Goal: Communication & Community: Answer question/provide support

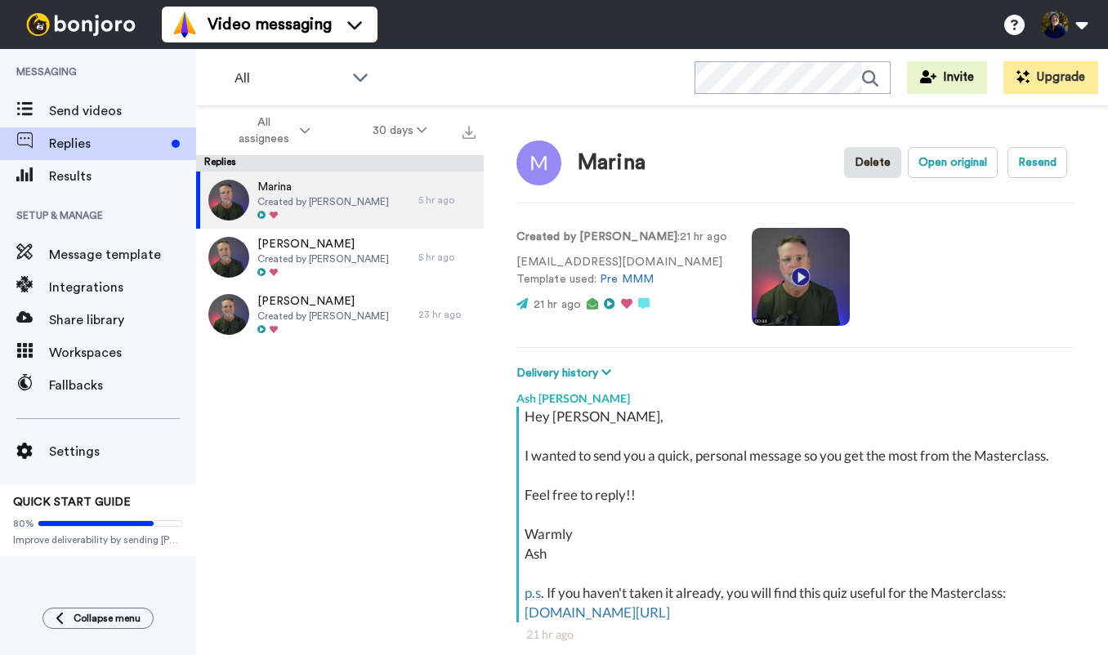
scroll to position [141, 0]
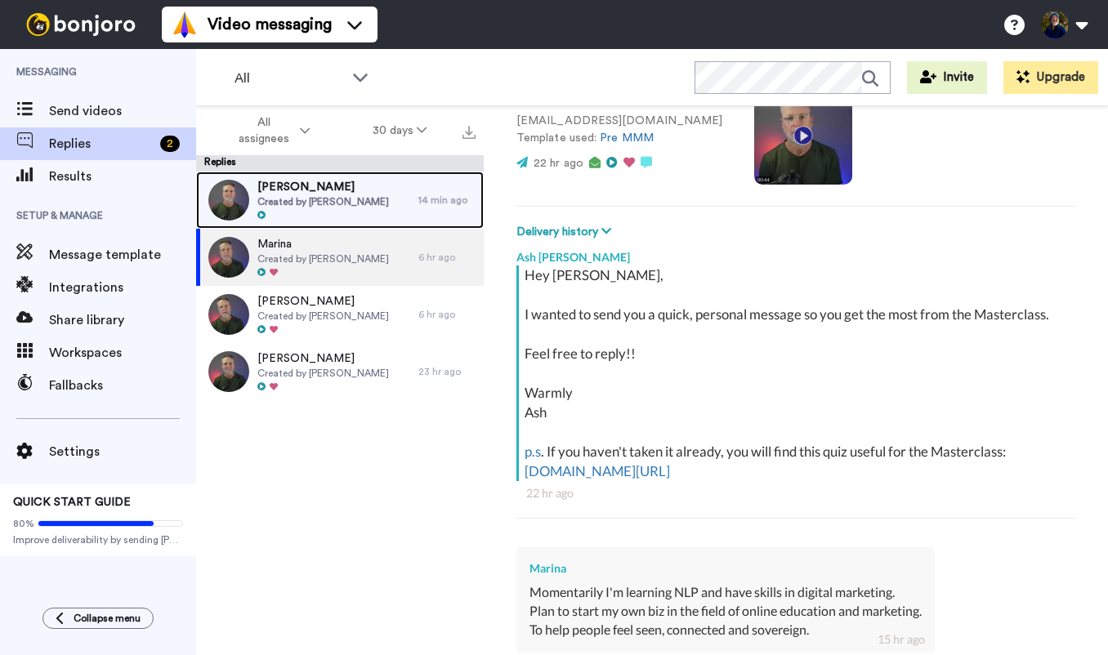
click at [321, 198] on span "Created by [PERSON_NAME]" at bounding box center [323, 201] width 132 height 13
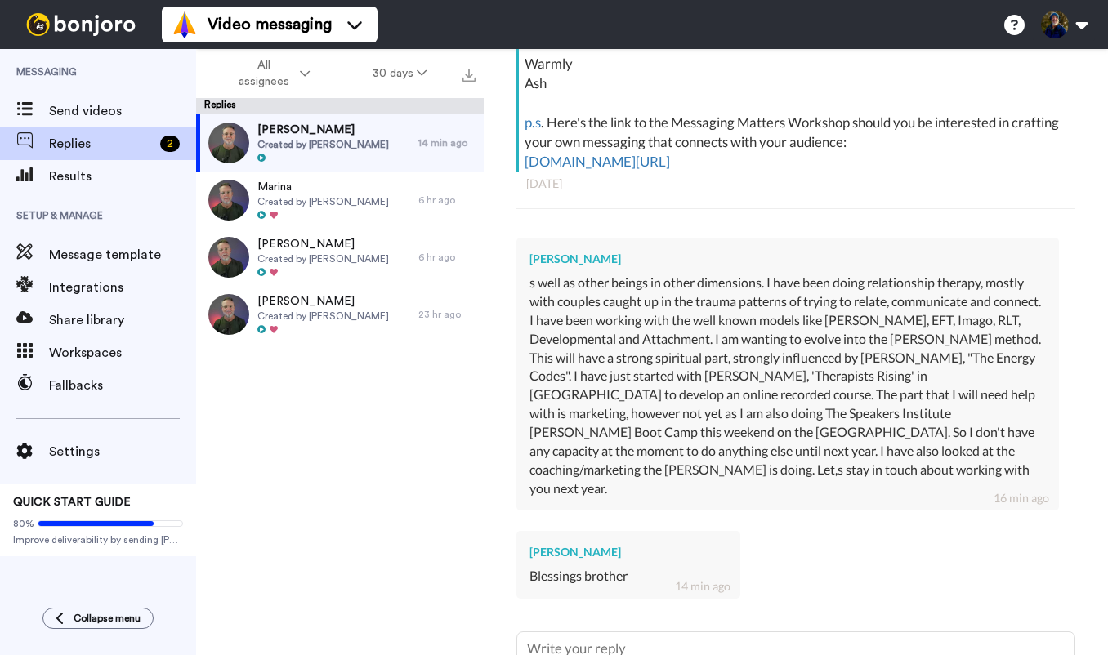
scroll to position [395, 0]
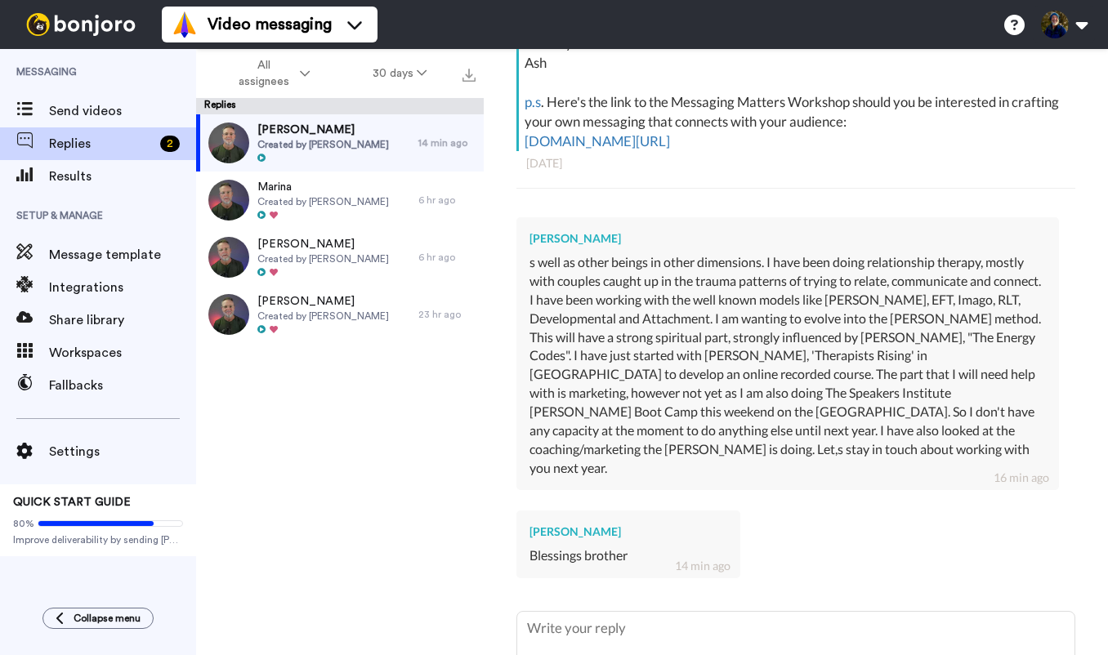
click at [524, 263] on div "[PERSON_NAME] s well as other beings in other dimensions. I have been doing rel…" at bounding box center [787, 353] width 543 height 273
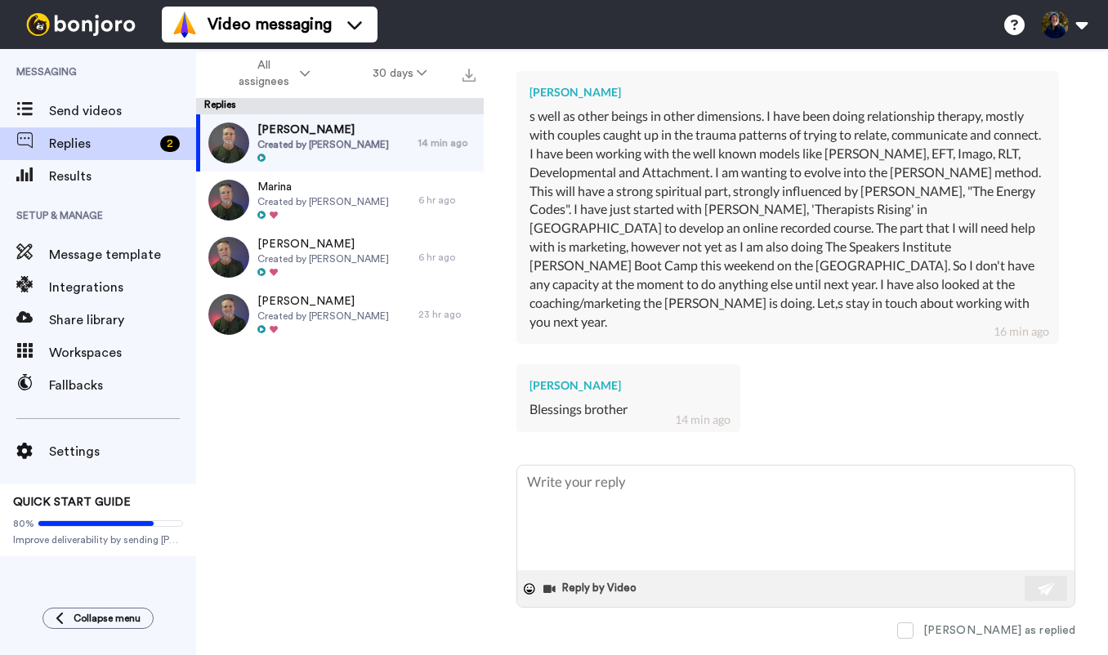
scroll to position [563, 0]
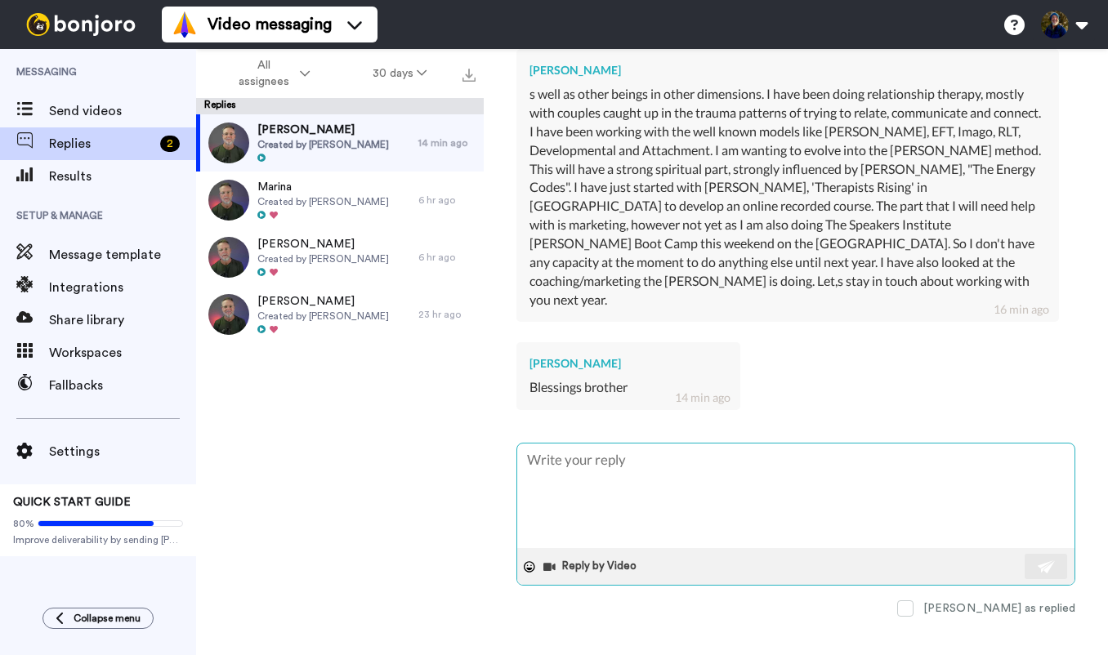
click at [557, 449] on textarea at bounding box center [795, 496] width 557 height 105
paste textarea "Wonderful brother."
type textarea "x"
type textarea "Wonderful brother."
paste textarea "Phenomenal the depths you are going to in your work."
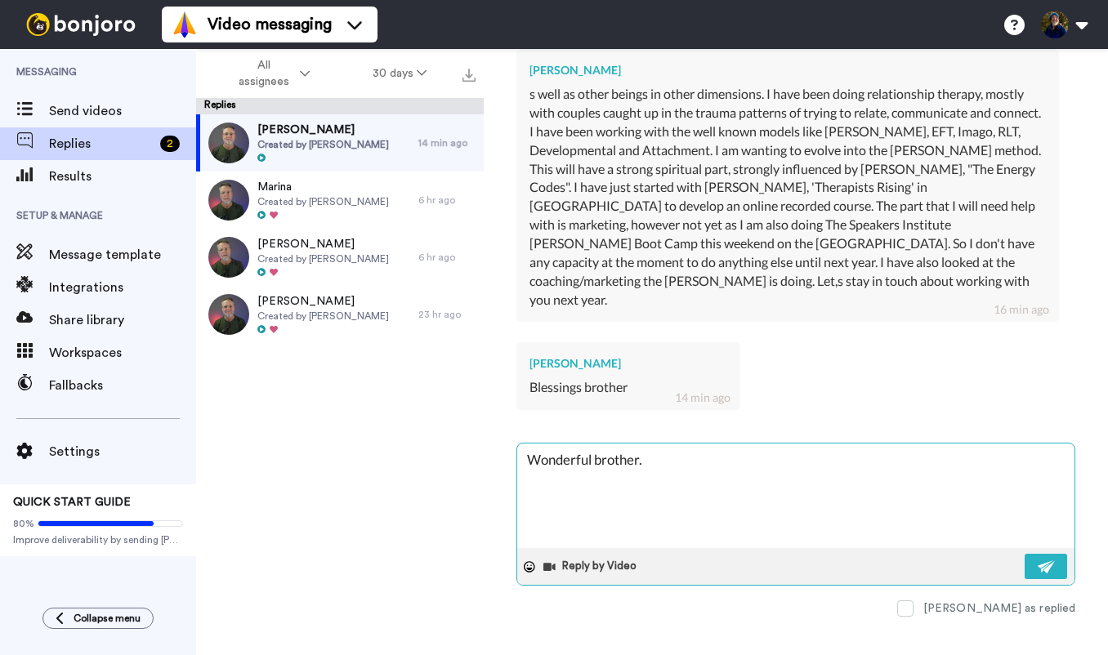
type textarea "x"
type textarea "Wonderful brother. Phenomenal the depths you are going to in your work."
paste textarea "I worked with [PERSON_NAME] a few years ago, and it was a mismatch for me."
type textarea "x"
type textarea "Wonderful brother. Phenomenal the depths you are going to in your work. I worke…"
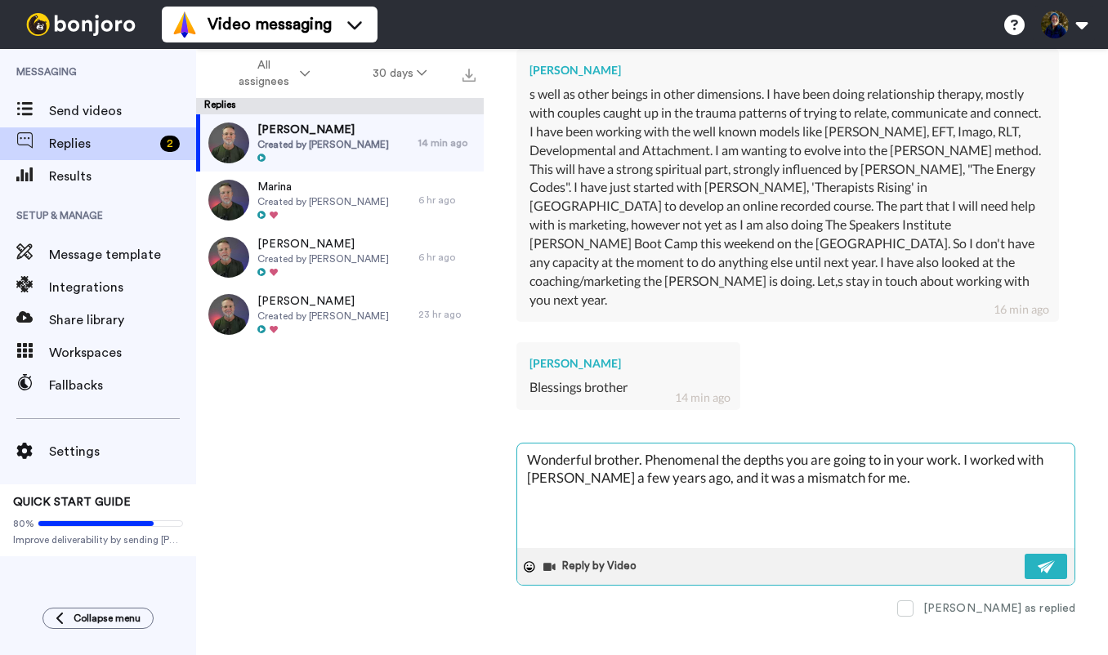
click at [967, 444] on textarea "Wonderful brother. Phenomenal the depths you are going to in your work. I worke…" at bounding box center [795, 496] width 557 height 105
type textarea "x"
type textarea "Wonderful brother. Phenomenal the depths you are going to in your work. I worke…"
type textarea "x"
type textarea "Wonderful brother. Phenomenal the depths you are going to in your work. I worke…"
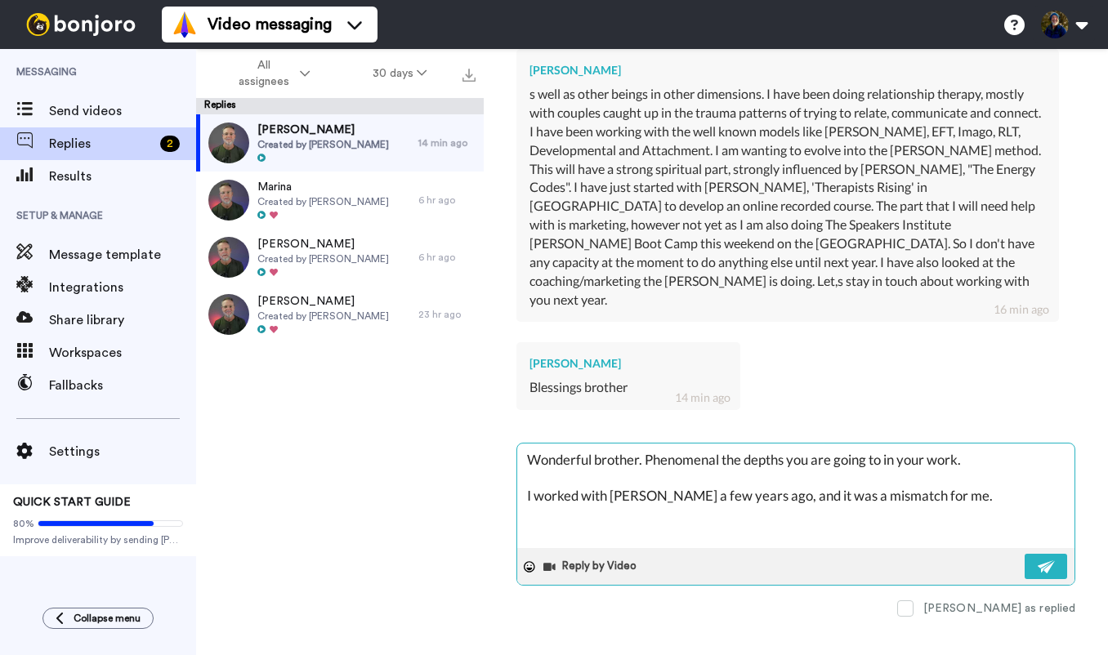
click at [938, 477] on textarea "Wonderful brother. Phenomenal the depths you are going to in your work. I worke…" at bounding box center [795, 496] width 557 height 105
type textarea "x"
type textarea "Wonderful brother. Phenomenal the depths you are going to in your work. I worke…"
type textarea "x"
type textarea "Wonderful brother. Phenomenal the depths you are going to in your work. I worke…"
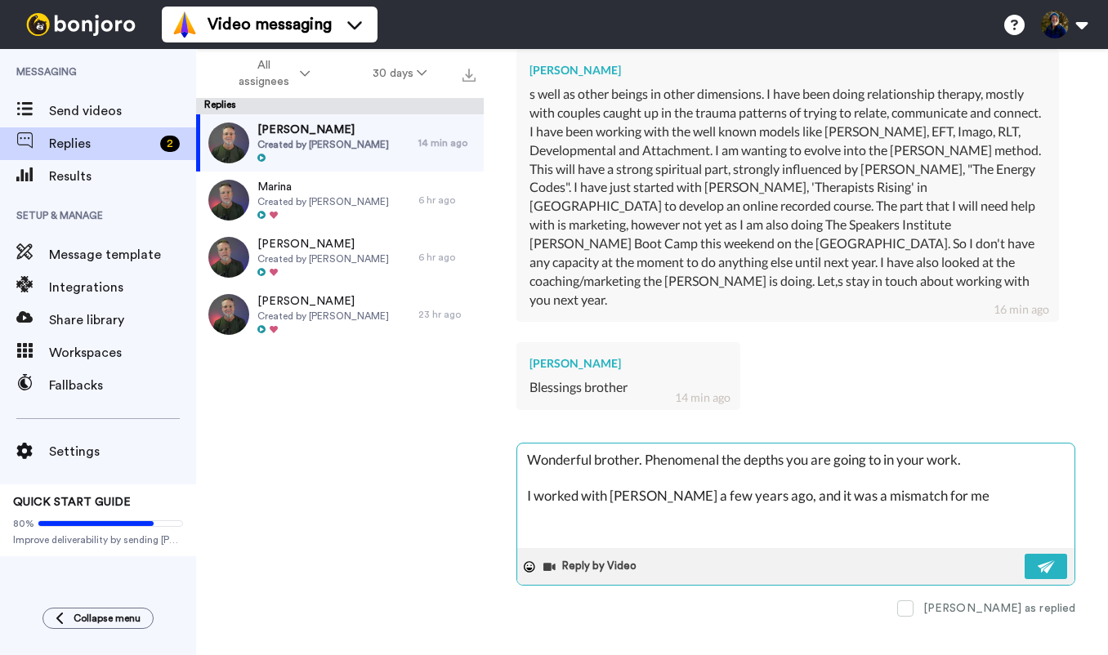
type textarea "x"
type textarea "Wonderful brother. Phenomenal the depths you are going to in your work. I worke…"
type textarea "x"
type textarea "Wonderful brother. Phenomenal the depths you are going to in your work. I worke…"
type textarea "x"
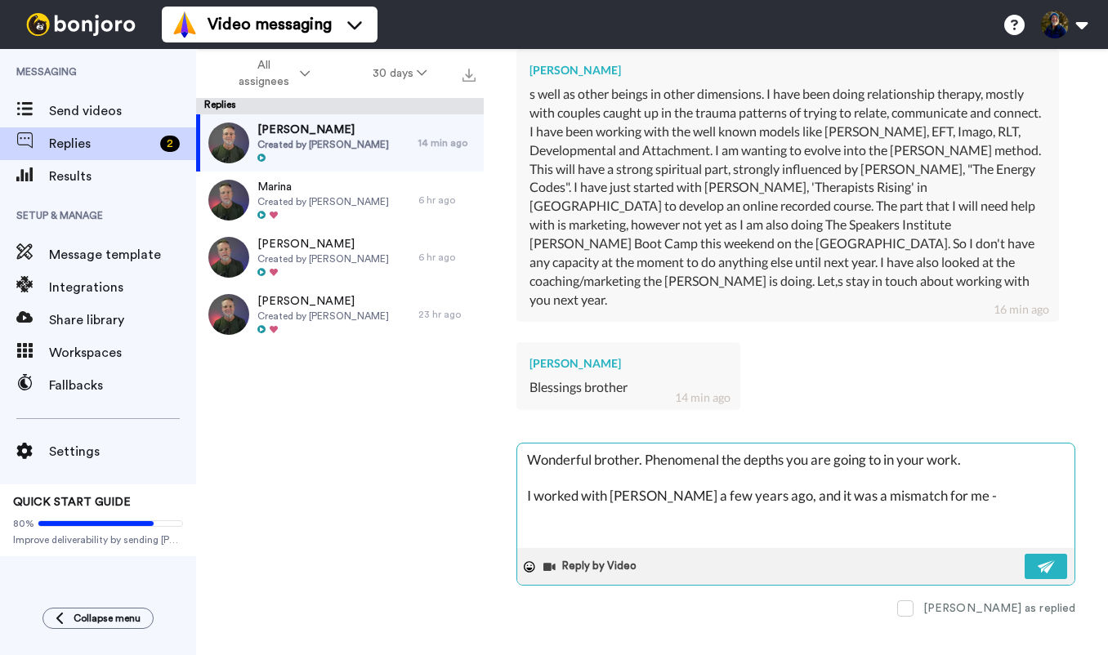
type textarea "Wonderful brother. Phenomenal the depths you are going to in your work. I worke…"
type textarea "x"
type textarea "Wonderful brother. Phenomenal the depths you are going to in your work. I worke…"
type textarea "x"
type textarea "Wonderful brother. Phenomenal the depths you are going to in your work. I worke…"
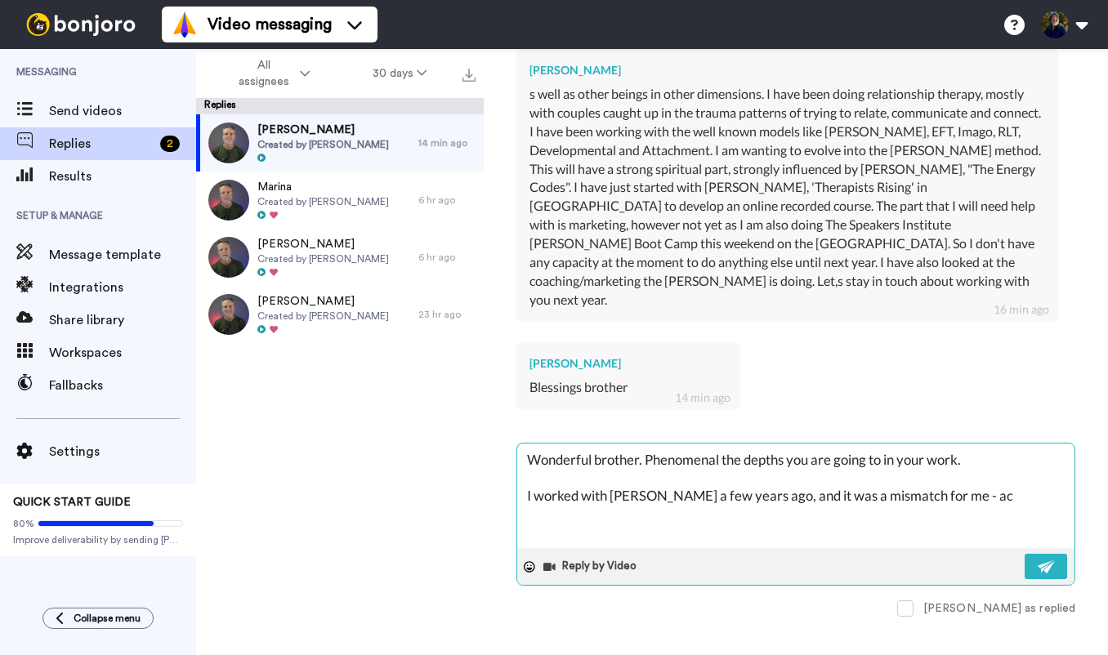
type textarea "x"
type textarea "Wonderful brother. Phenomenal the depths you are going to in your work. I worke…"
type textarea "x"
type textarea "Wonderful brother. Phenomenal the depths you are going to in your work. I worke…"
type textarea "x"
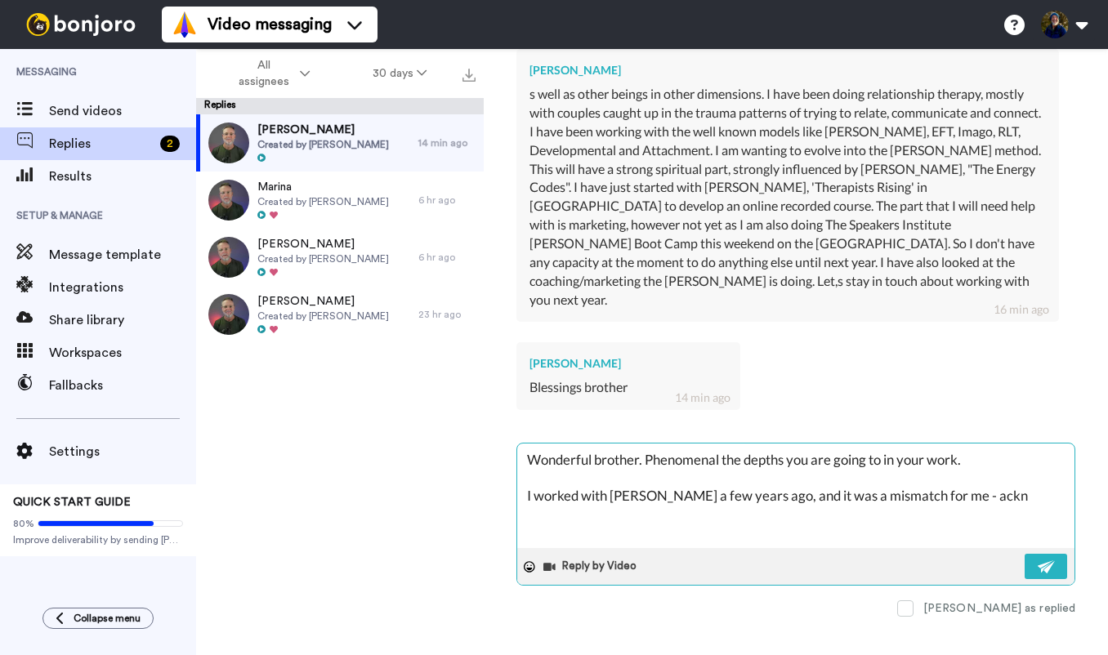
type textarea "Wonderful brother. Phenomenal the depths you are going to in your work. I worke…"
type textarea "x"
type textarea "Wonderful brother. Phenomenal the depths you are going to in your work. I worke…"
type textarea "x"
type textarea "Wonderful brother. Phenomenal the depths you are going to in your work. I worke…"
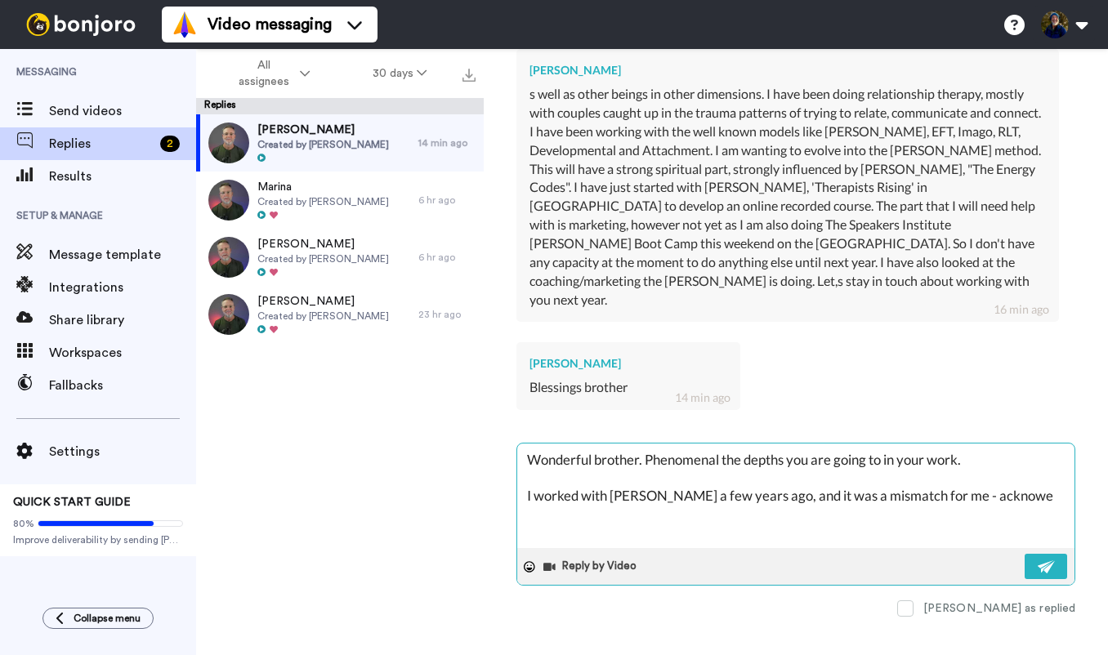
type textarea "x"
type textarea "Wonderful brother. Phenomenal the depths you are going to in your work. I worke…"
type textarea "x"
type textarea "Wonderful brother. Phenomenal the depths you are going to in your work. I worke…"
type textarea "x"
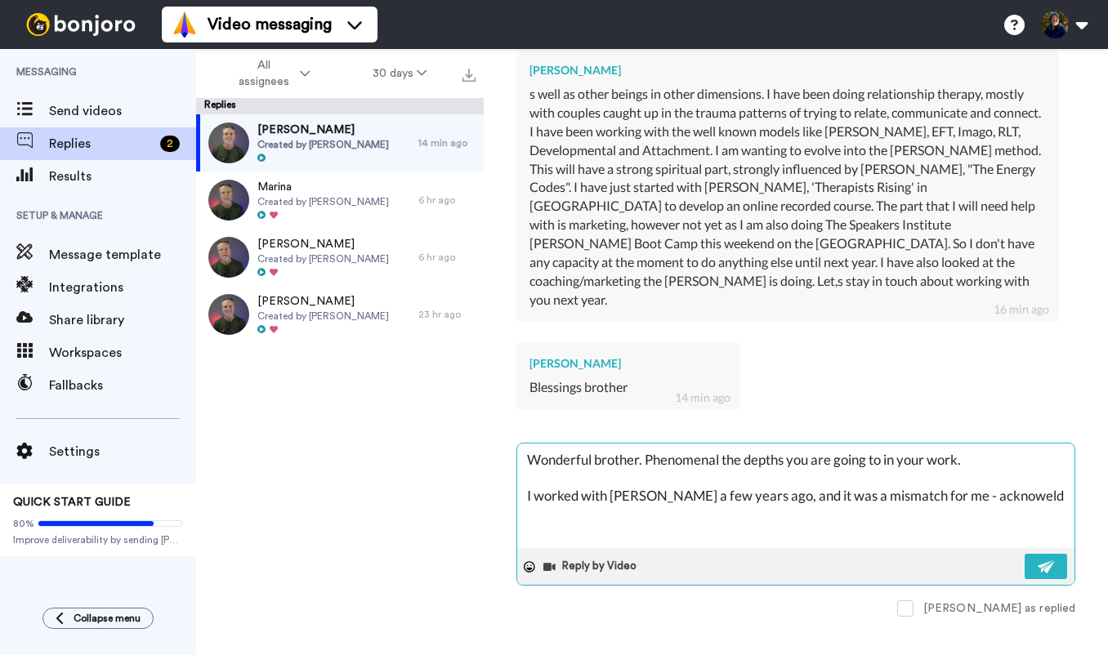
type textarea "Wonderful brother. Phenomenal the depths you are going to in your work. I worke…"
type textarea "x"
type textarea "Wonderful brother. Phenomenal the depths you are going to in your work. I worke…"
type textarea "x"
type textarea "Wonderful brother. Phenomenal the depths you are going to in your work. I worke…"
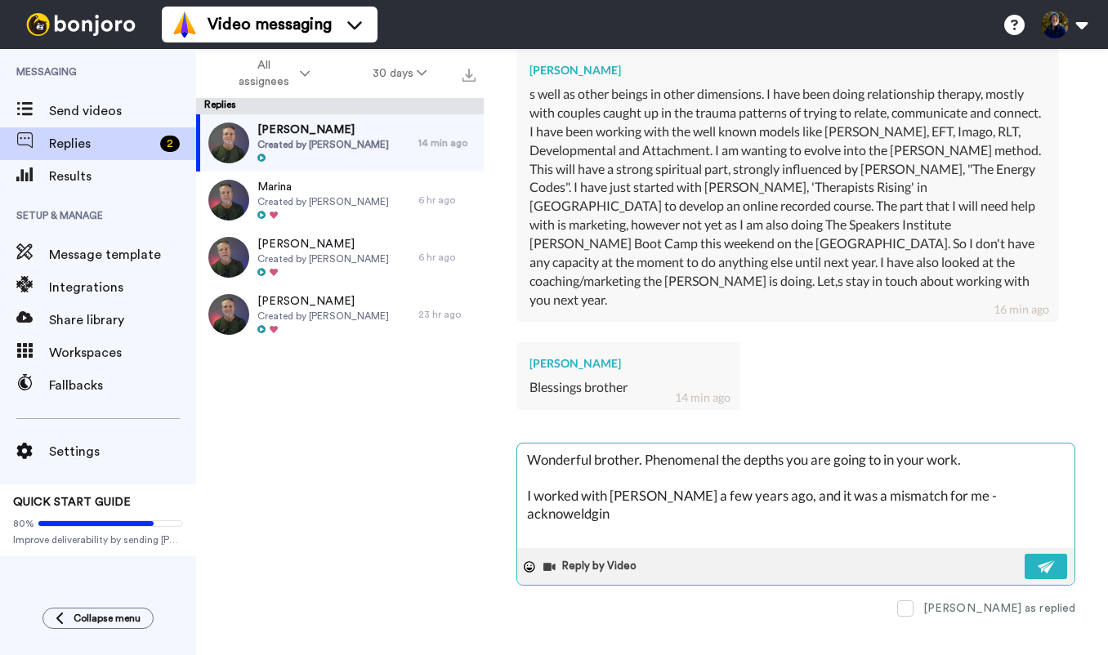
type textarea "x"
type textarea "Wonderful brother. Phenomenal the depths you are going to in your work. I worke…"
type textarea "x"
type textarea "Wonderful brother. Phenomenal the depths you are going to in your work. I worke…"
type textarea "x"
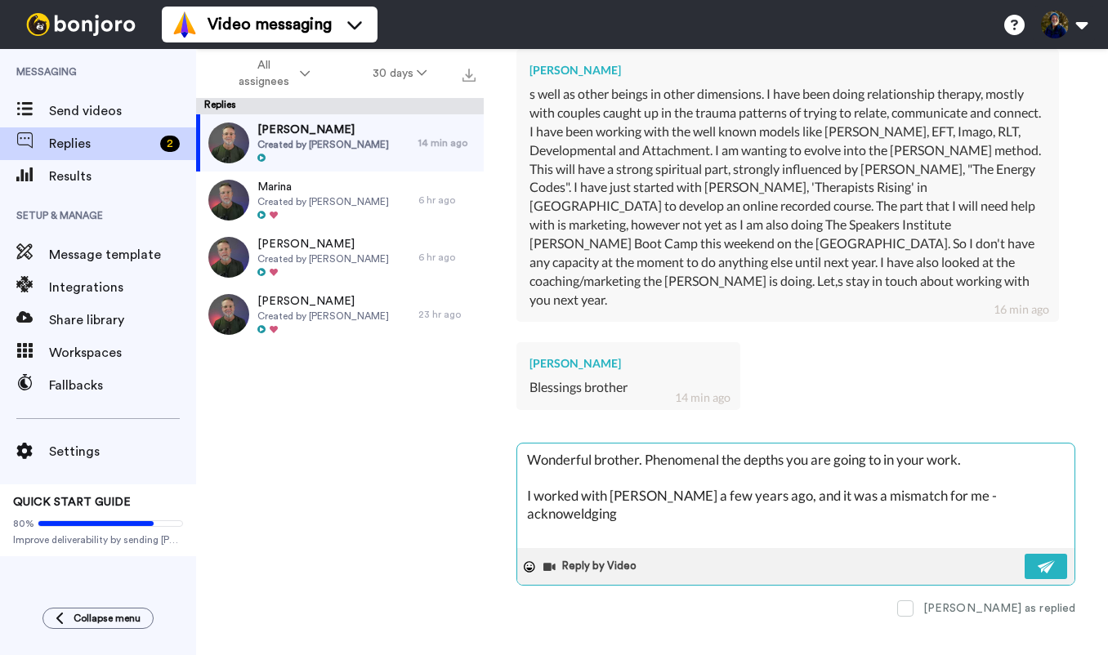
type textarea "Wonderful brother. Phenomenal the depths you are going to in your work. I worke…"
type textarea "x"
type textarea "Wonderful brother. Phenomenal the depths you are going to in your work. I worke…"
type textarea "x"
type textarea "Wonderful brother. Phenomenal the depths you are going to in your work. I worke…"
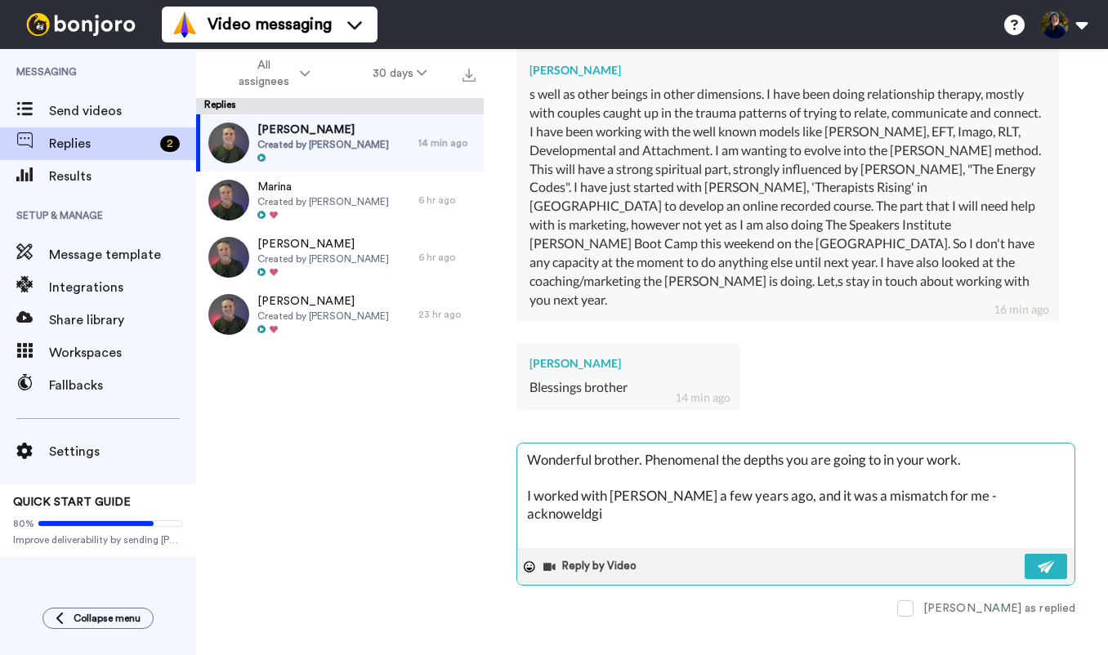
type textarea "x"
type textarea "Wonderful brother. Phenomenal the depths you are going to in your work. I worke…"
type textarea "x"
type textarea "Wonderful brother. Phenomenal the depths you are going to in your work. I worke…"
type textarea "x"
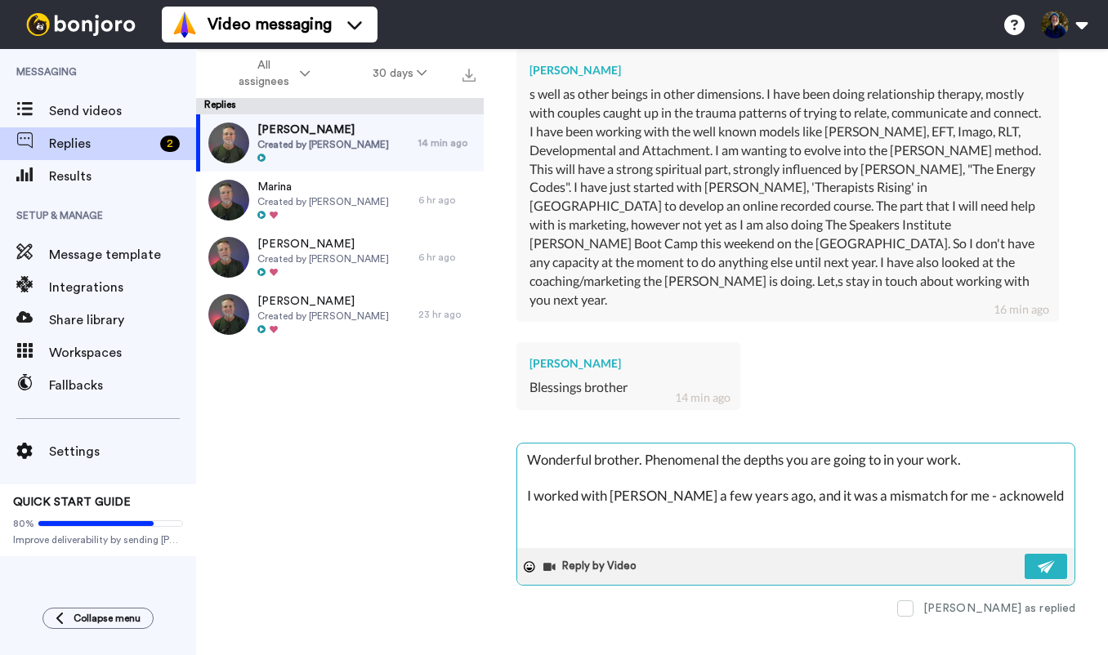
type textarea "Wonderful brother. Phenomenal the depths you are going to in your work. I worke…"
type textarea "x"
type textarea "Wonderful brother. Phenomenal the depths you are going to in your work. I worke…"
type textarea "x"
type textarea "Wonderful brother. Phenomenal the depths you are going to in your work. I worke…"
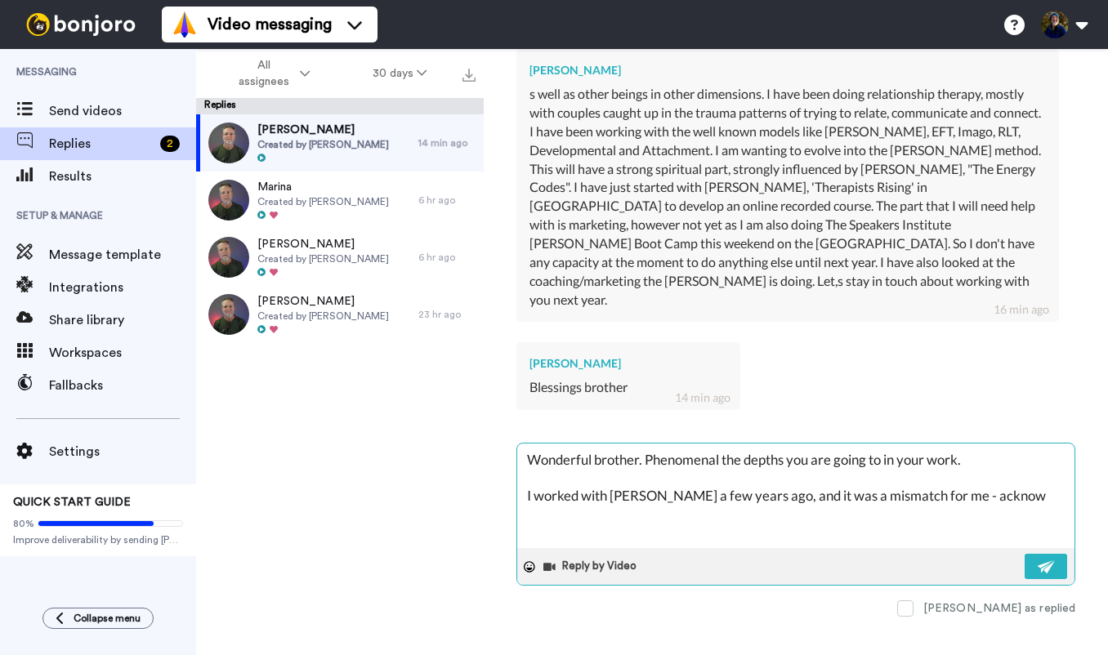
type textarea "x"
type textarea "Wonderful brother. Phenomenal the depths you are going to in your work. I worke…"
type textarea "x"
type textarea "Wonderful brother. Phenomenal the depths you are going to in your work. I worke…"
type textarea "x"
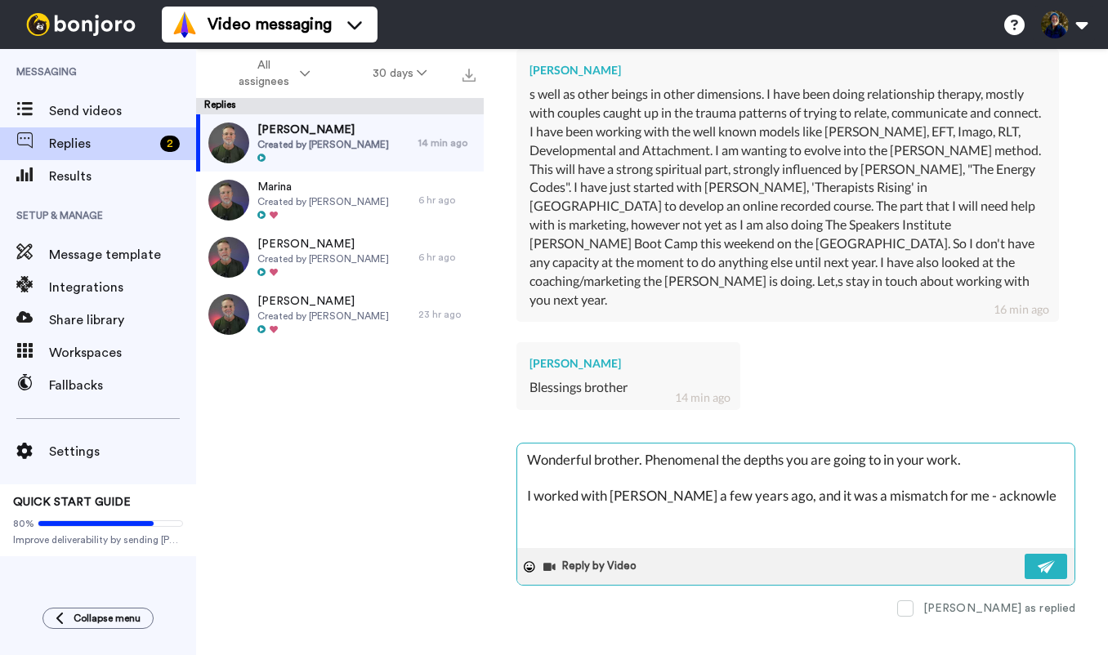
type textarea "Wonderful brother. Phenomenal the depths you are going to in your work. I worke…"
type textarea "x"
type textarea "Wonderful brother. Phenomenal the depths you are going to in your work. I worke…"
type textarea "x"
type textarea "Wonderful brother. Phenomenal the depths you are going to in your work. I worke…"
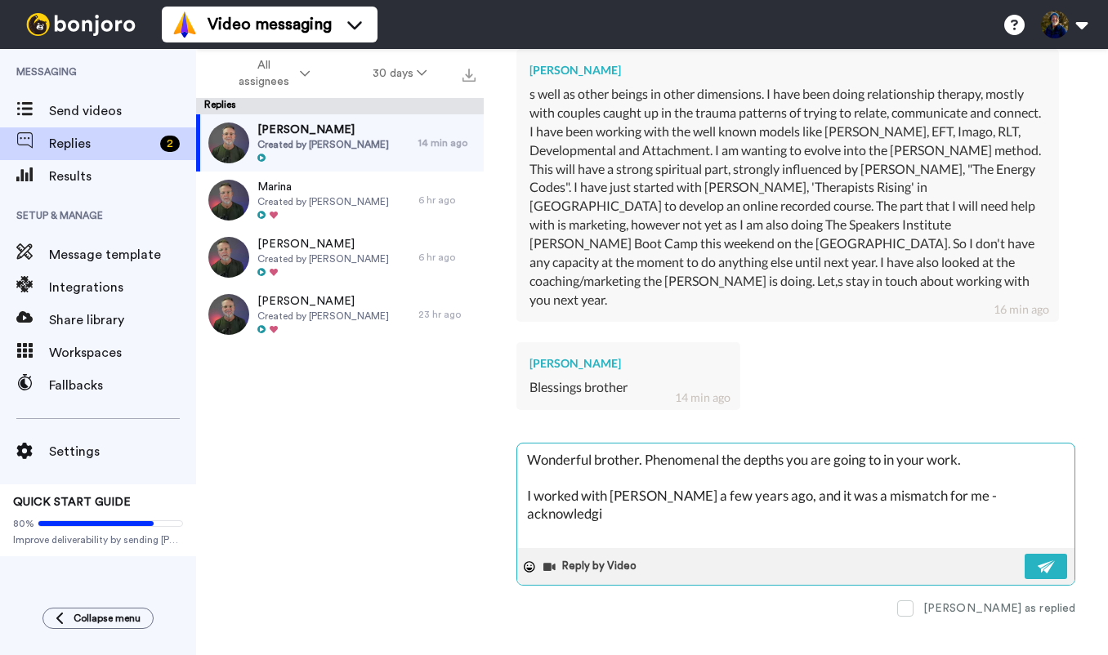
type textarea "x"
type textarea "Wonderful brother. Phenomenal the depths you are going to in your work. I worke…"
type textarea "x"
type textarea "Wonderful brother. Phenomenal the depths you are going to in your work. I worke…"
type textarea "x"
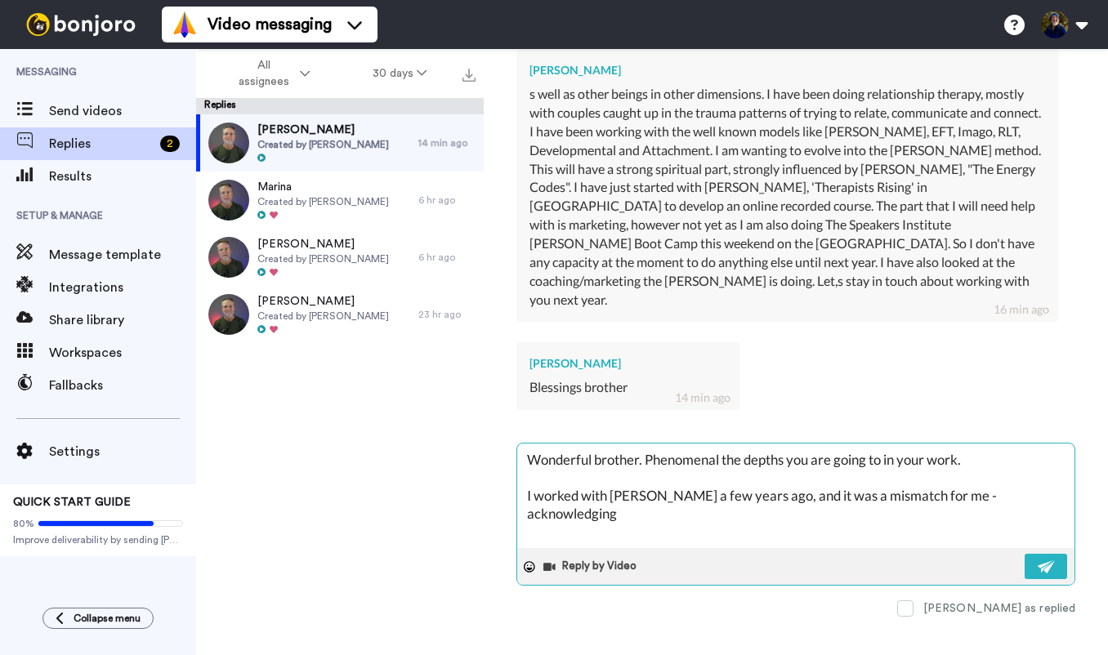
type textarea "Wonderful brother. Phenomenal the depths you are going to in your work. I worke…"
type textarea "x"
type textarea "Wonderful brother. Phenomenal the depths you are going to in your work. I worke…"
type textarea "x"
type textarea "Wonderful brother. Phenomenal the depths you are going to in your work. I worke…"
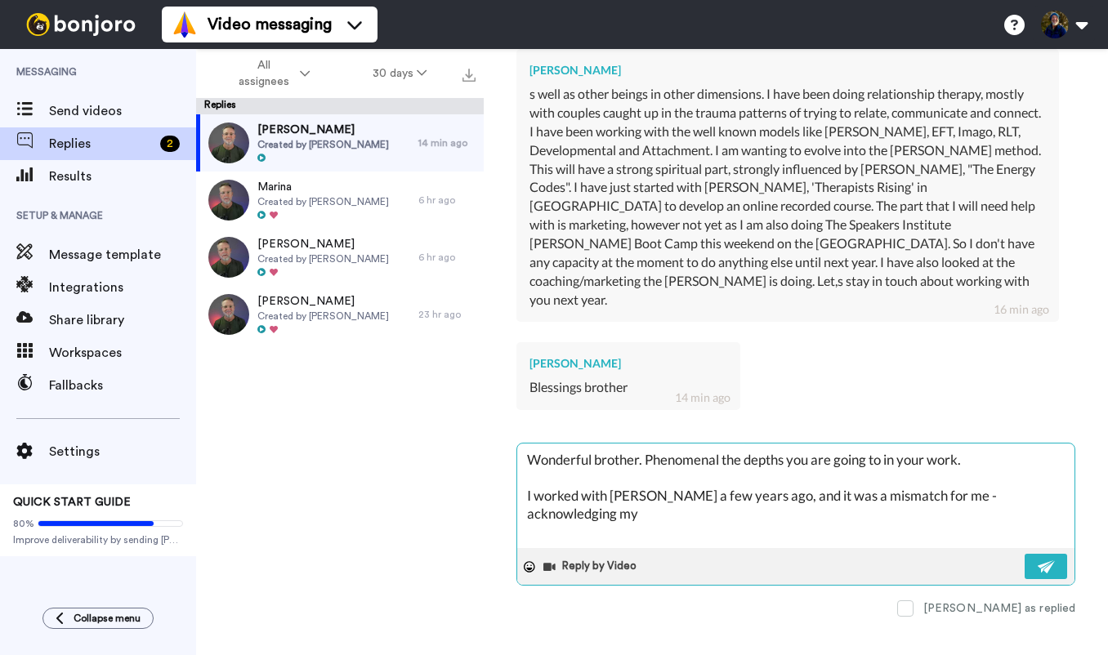
type textarea "x"
type textarea "Wonderful brother. Phenomenal the depths you are going to in your work. I worke…"
type textarea "x"
type textarea "Wonderful brother. Phenomenal the depths you are going to in your work. I worke…"
type textarea "x"
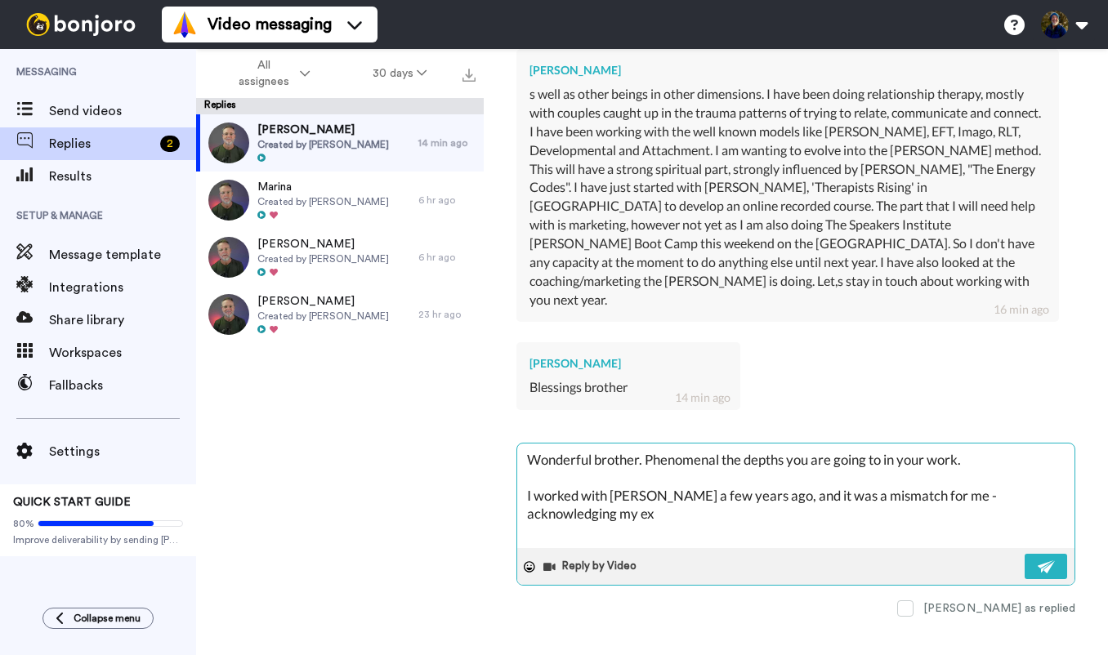
type textarea "Wonderful brother. Phenomenal the depths you are going to in your work. I worke…"
type textarea "x"
type textarea "Wonderful brother. Phenomenal the depths you are going to in your work. I worke…"
type textarea "x"
type textarea "Wonderful brother. Phenomenal the depths you are going to in your work. I worke…"
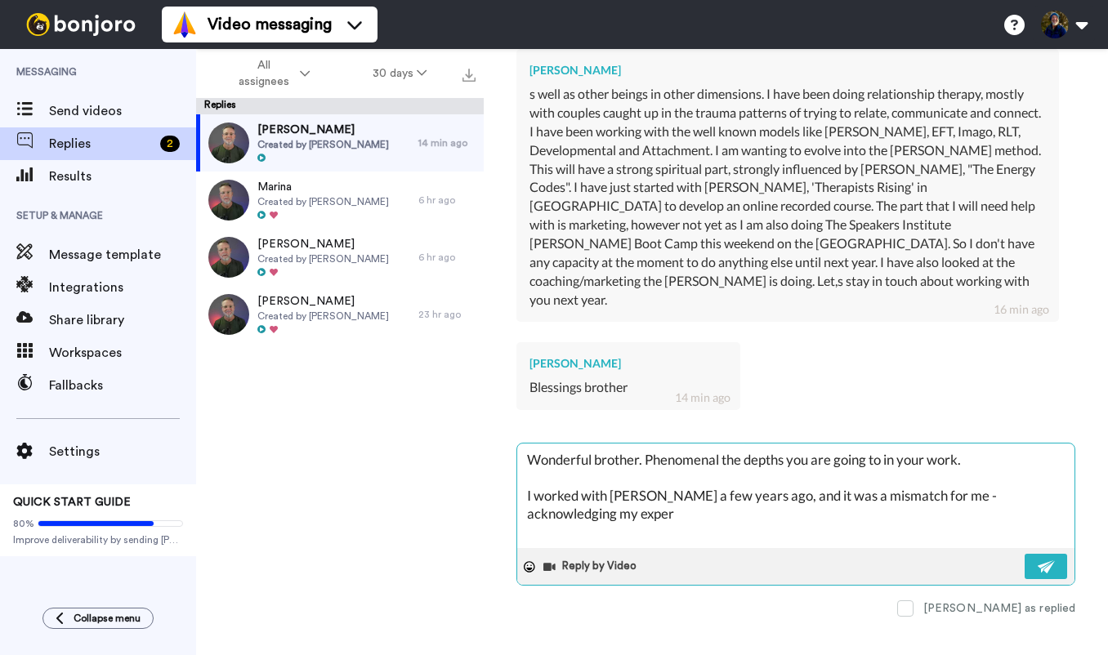
type textarea "x"
type textarea "Wonderful brother. Phenomenal the depths you are going to in your work. I worke…"
type textarea "x"
type textarea "Wonderful brother. Phenomenal the depths you are going to in your work. I worke…"
type textarea "x"
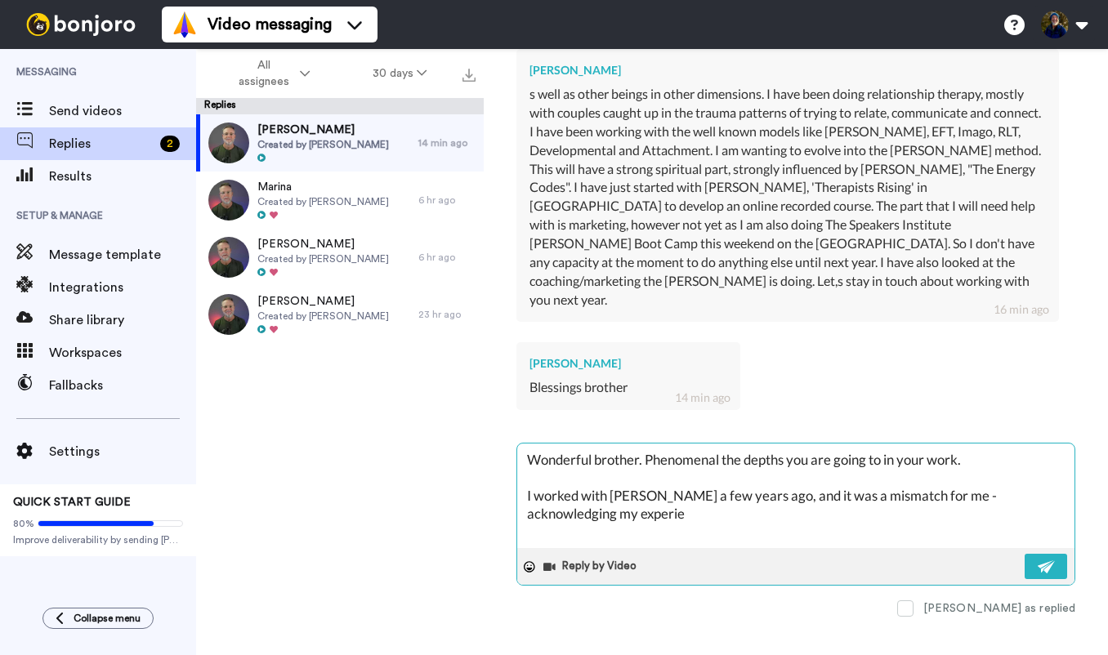
type textarea "Wonderful brother. Phenomenal the depths you are going to in your work. I worke…"
type textarea "x"
type textarea "Wonderful brother. Phenomenal the depths you are going to in your work. I worke…"
type textarea "x"
type textarea "Wonderful brother. Phenomenal the depths you are going to in your work. I worke…"
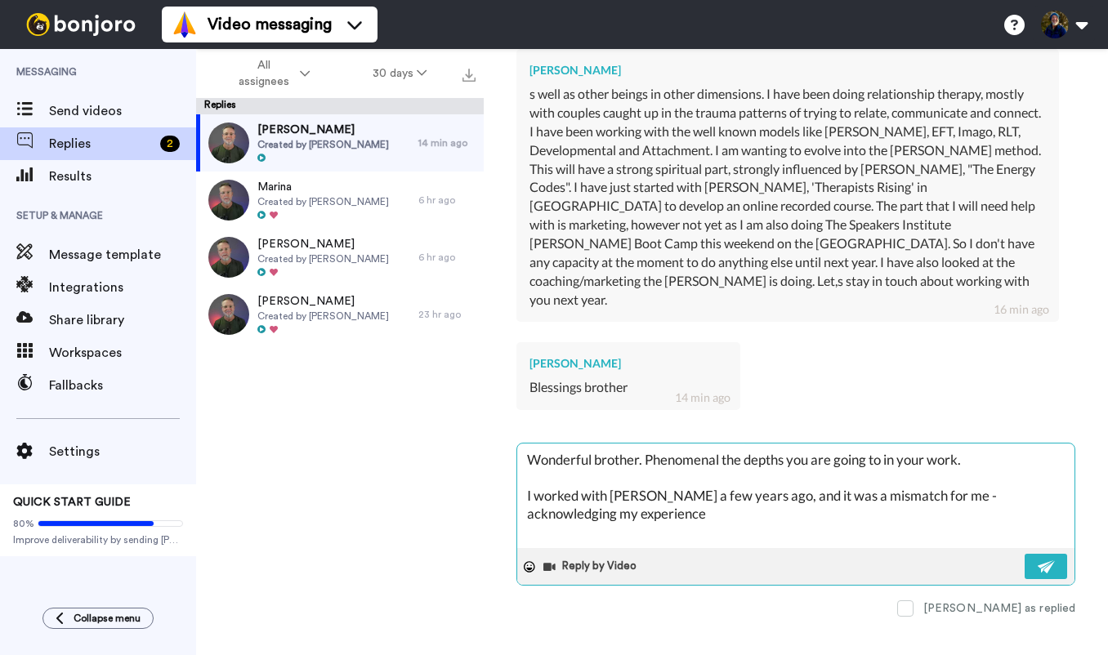
type textarea "x"
type textarea "Wonderful brother. Phenomenal the depths you are going to in your work. I worke…"
type textarea "x"
type textarea "Wonderful brother. Phenomenal the depths you are going to in your work. I worke…"
type textarea "x"
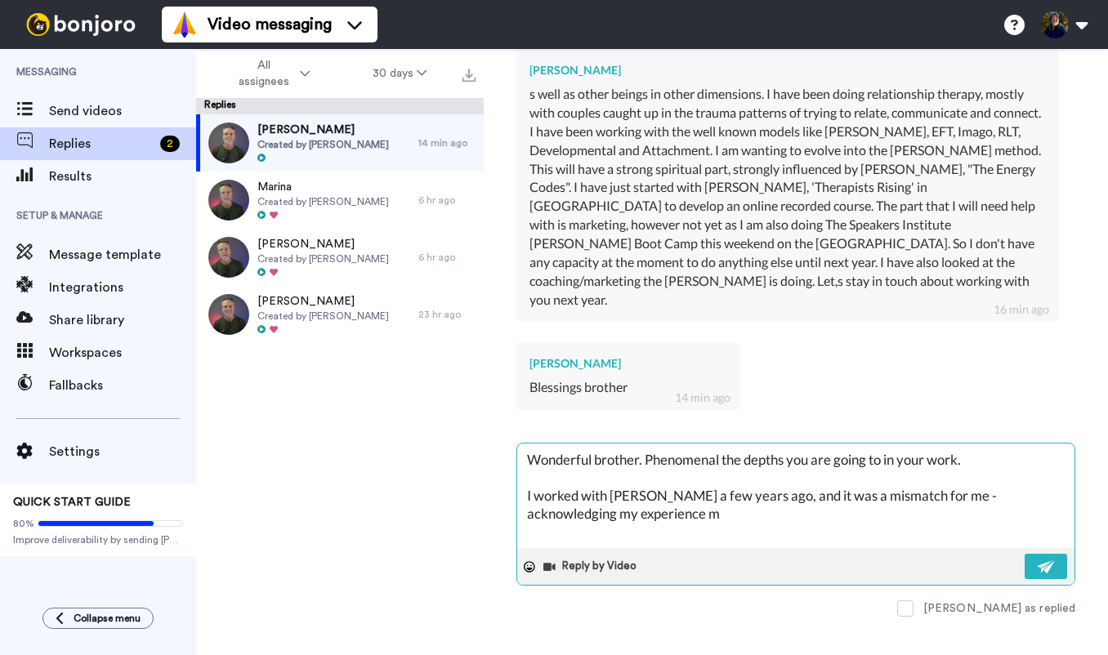
type textarea "Wonderful brother. Phenomenal the depths you are going to in your work. I worke…"
type textarea "x"
type textarea "Wonderful brother. Phenomenal the depths you are going to in your work. I worke…"
type textarea "x"
type textarea "Wonderful brother. Phenomenal the depths you are going to in your work. I worke…"
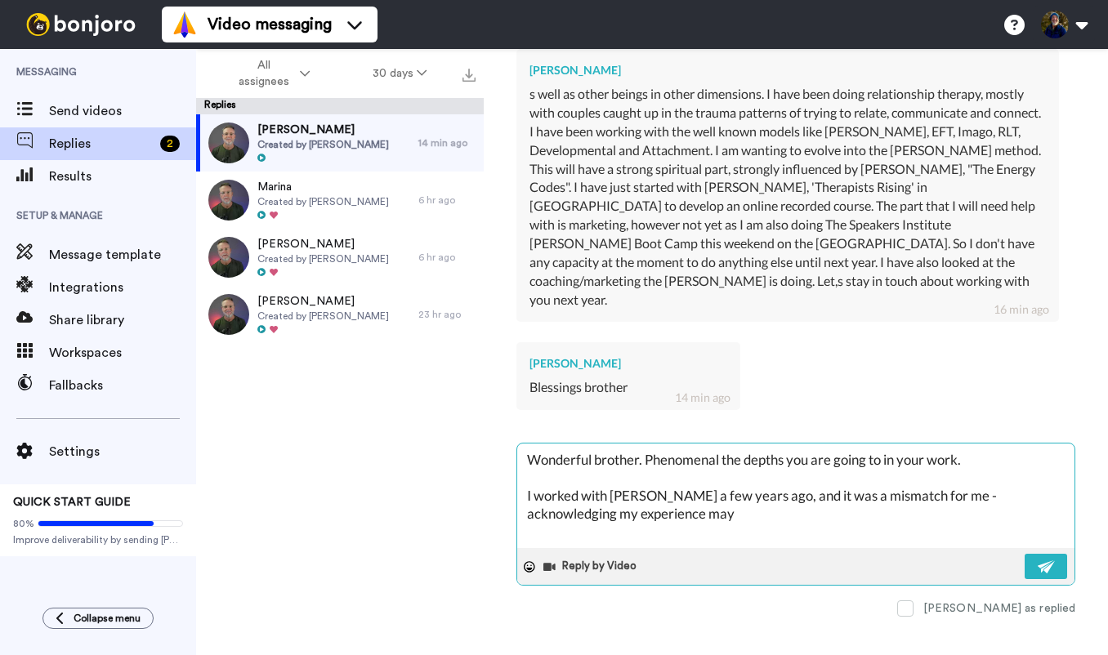
type textarea "x"
type textarea "Wonderful brother. Phenomenal the depths you are going to in your work. I worke…"
type textarea "x"
type textarea "Wonderful brother. Phenomenal the depths you are going to in your work. I worke…"
type textarea "x"
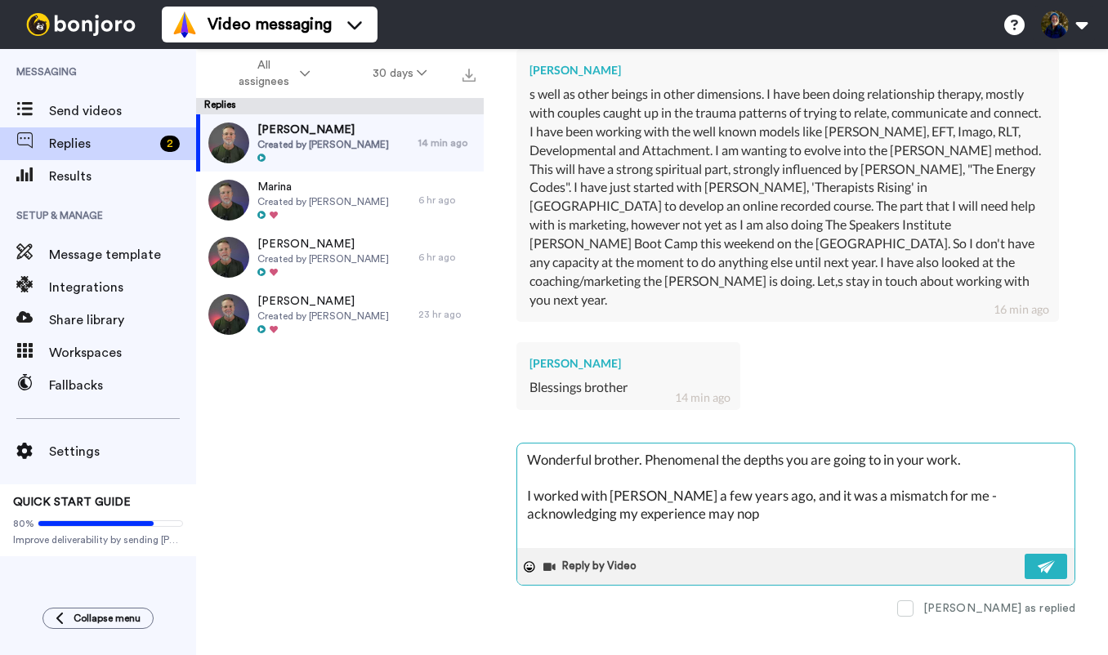
type textarea "Wonderful brother. Phenomenal the depths you are going to in your work. I worke…"
type textarea "x"
type textarea "Wonderful brother. Phenomenal the depths you are going to in your work. I worke…"
type textarea "x"
type textarea "Wonderful brother. Phenomenal the depths you are going to in your work. I worke…"
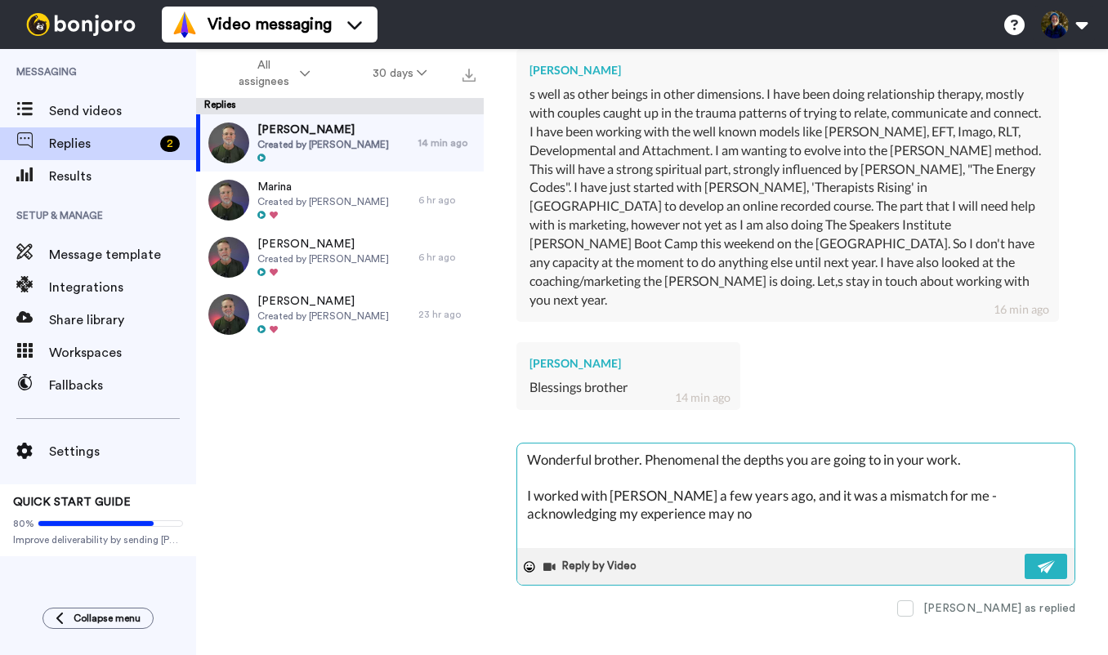
type textarea "x"
type textarea "Wonderful brother. Phenomenal the depths you are going to in your work. I worke…"
type textarea "x"
type textarea "Wonderful brother. Phenomenal the depths you are going to in your work. I worke…"
type textarea "x"
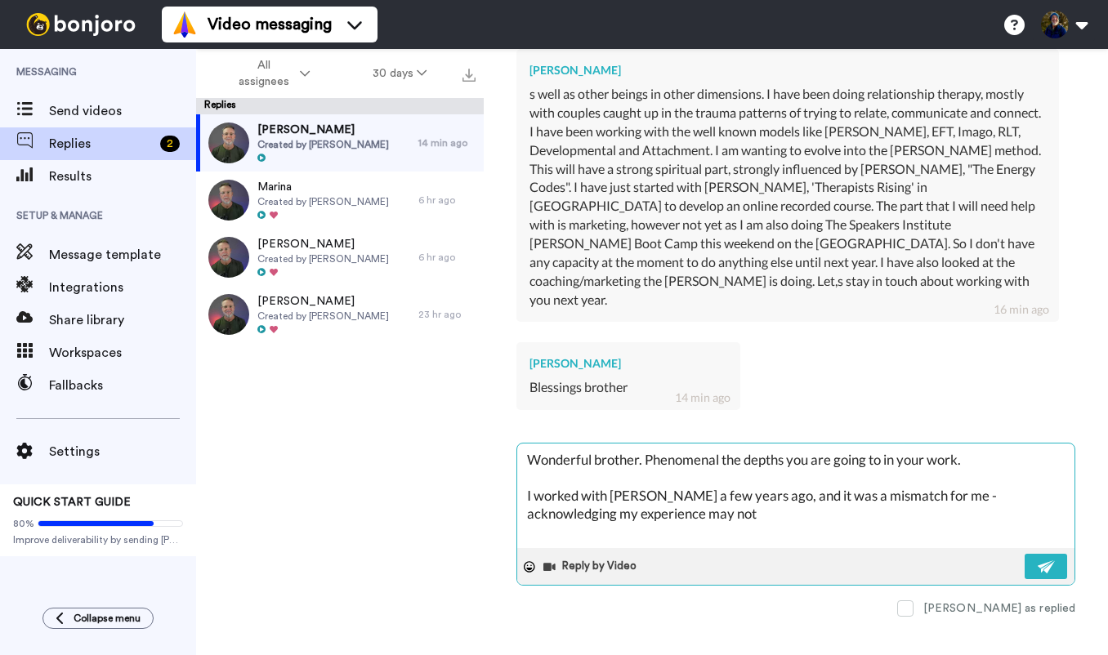
type textarea "Wonderful brother. Phenomenal the depths you are going to in your work. I worke…"
type textarea "x"
type textarea "Wonderful brother. Phenomenal the depths you are going to in your work. I worke…"
type textarea "x"
type textarea "Wonderful brother. Phenomenal the depths you are going to in your work. I worke…"
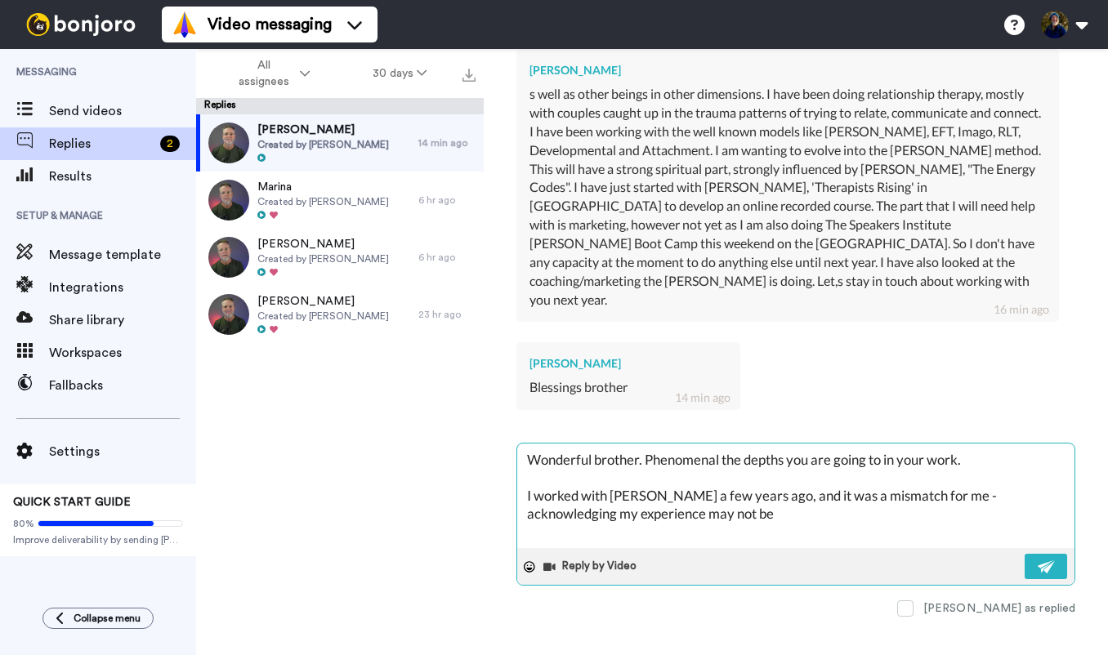
type textarea "x"
type textarea "Wonderful brother. Phenomenal the depths you are going to in your work. I worke…"
type textarea "x"
type textarea "Wonderful brother. Phenomenal the depths you are going to in your work. I worke…"
type textarea "x"
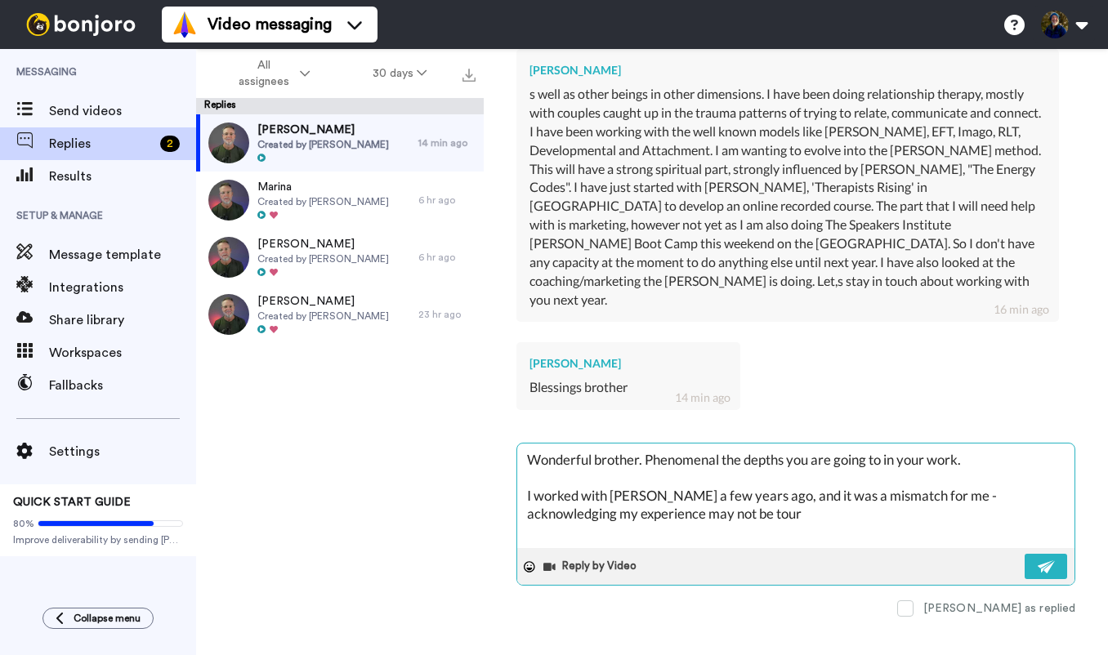
type textarea "Wonderful brother. Phenomenal the depths you are going to in your work. I worke…"
type textarea "x"
type textarea "Wonderful brother. Phenomenal the depths you are going to in your work. I worke…"
type textarea "x"
type textarea "Wonderful brother. Phenomenal the depths you are going to in your work. I worke…"
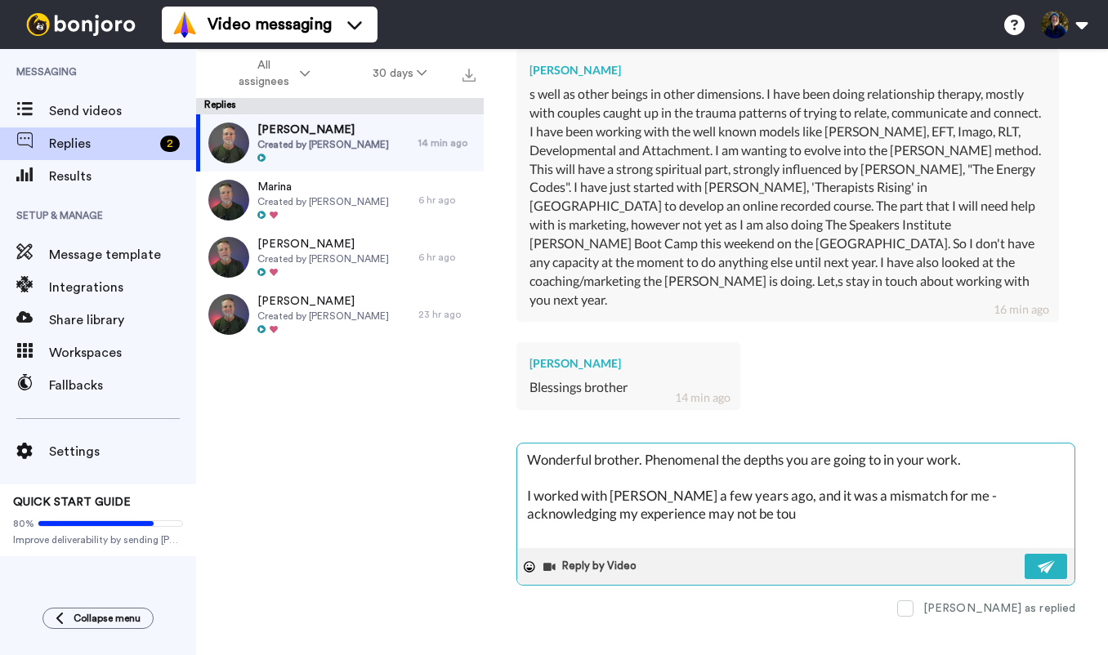
type textarea "x"
type textarea "Wonderful brother. Phenomenal the depths you are going to in your work. I worke…"
type textarea "x"
type textarea "Wonderful brother. Phenomenal the depths you are going to in your work. I worke…"
type textarea "x"
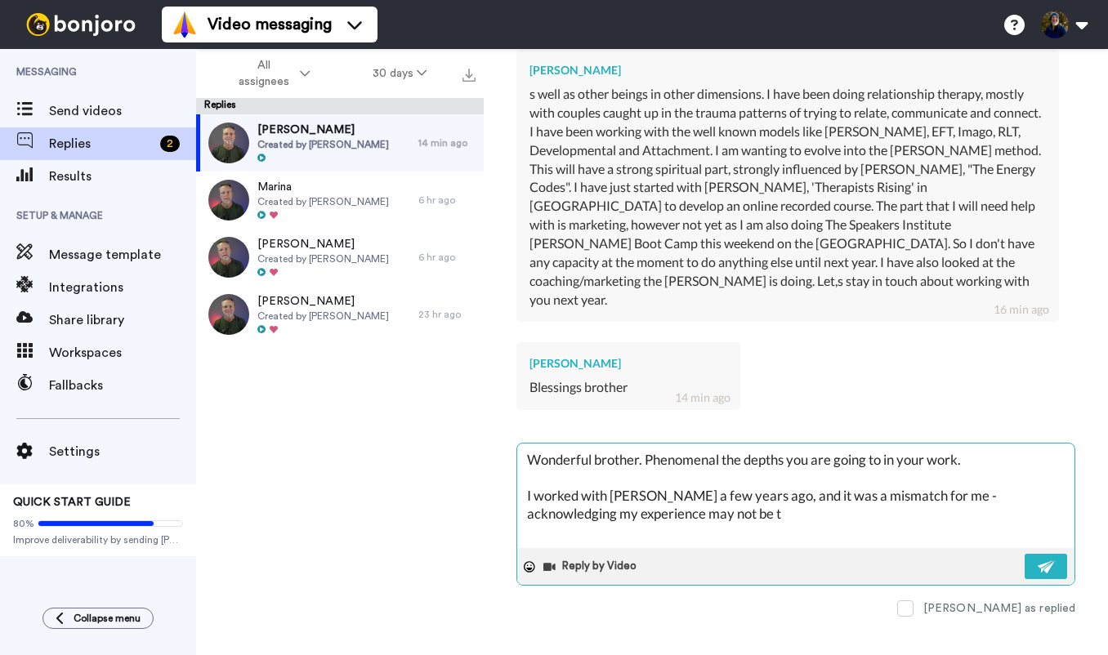
type textarea "Wonderful brother. Phenomenal the depths you are going to in your work. I worke…"
type textarea "x"
type textarea "Wonderful brother. Phenomenal the depths you are going to in your work. I worke…"
type textarea "x"
type textarea "Wonderful brother. Phenomenal the depths you are going to in your work. I worke…"
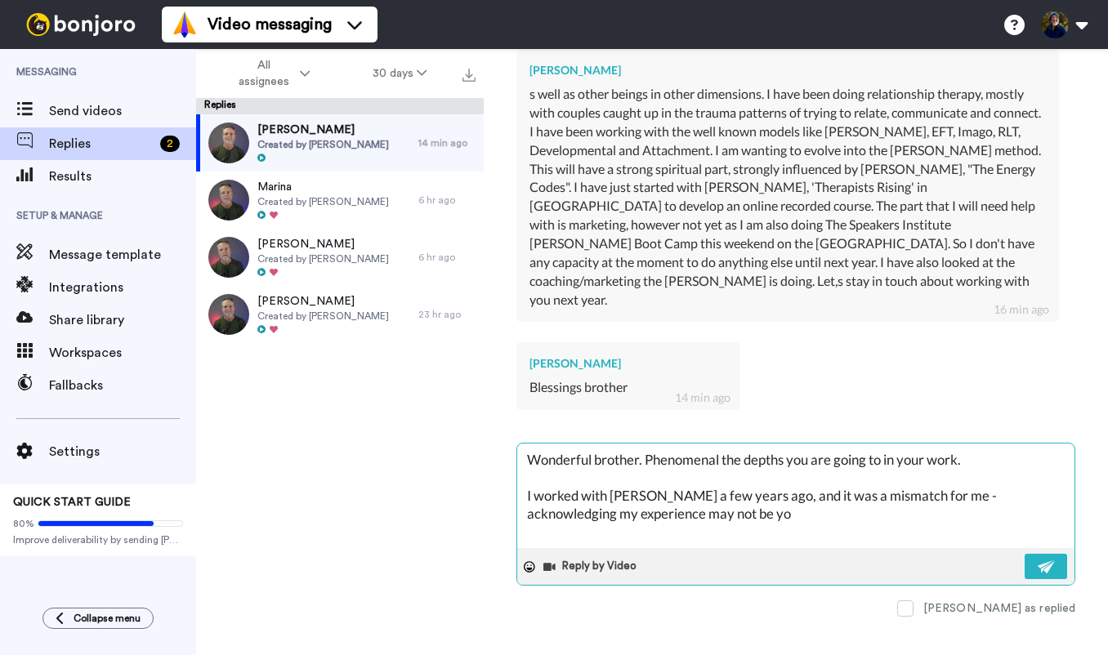
type textarea "x"
type textarea "Wonderful brother. Phenomenal the depths you are going to in your work. I worke…"
type textarea "x"
type textarea "Wonderful brother. Phenomenal the depths you are going to in your work. I worke…"
type textarea "x"
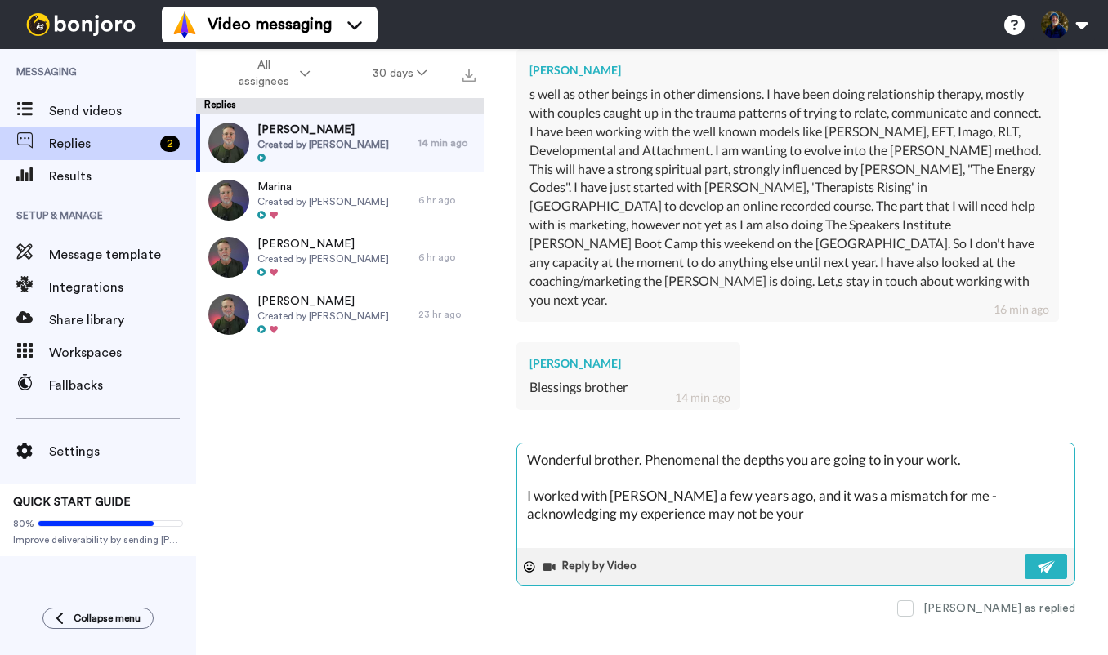
type textarea "Wonderful brother. Phenomenal the depths you are going to in your work. I worke…"
type textarea "x"
type textarea "Wonderful brother. Phenomenal the depths you are going to in your work. I worke…"
type textarea "x"
type textarea "Wonderful brother. Phenomenal the depths you are going to in your work. I worke…"
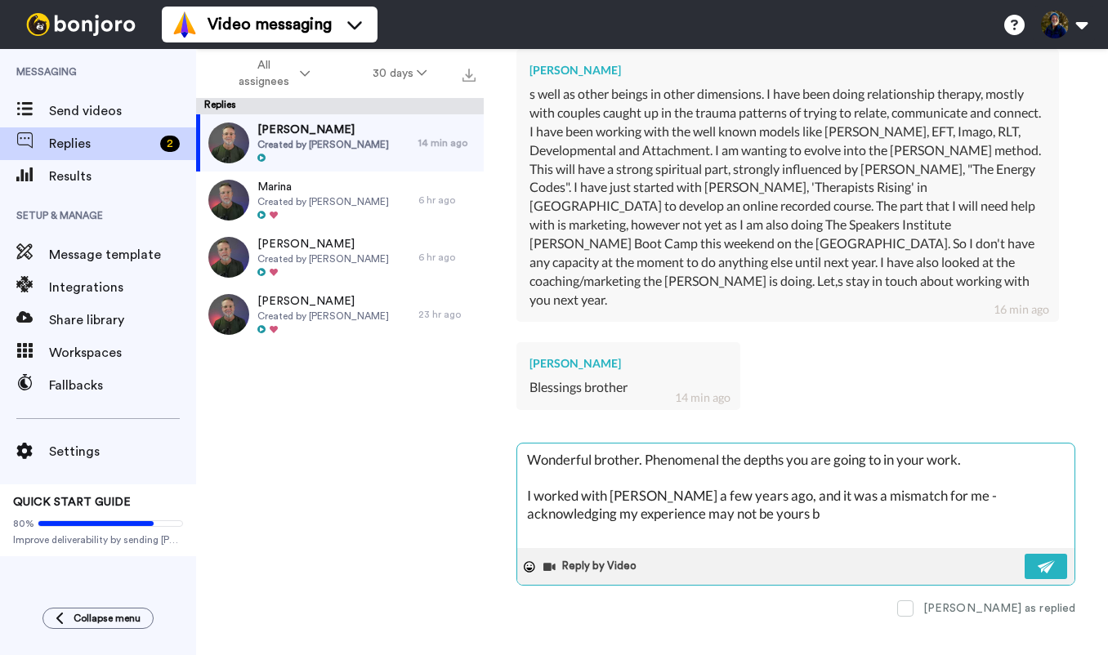
type textarea "x"
type textarea "Wonderful brother. Phenomenal the depths you are going to in your work. I worke…"
type textarea "x"
type textarea "Wonderful brother. Phenomenal the depths you are going to in your work. I worke…"
type textarea "x"
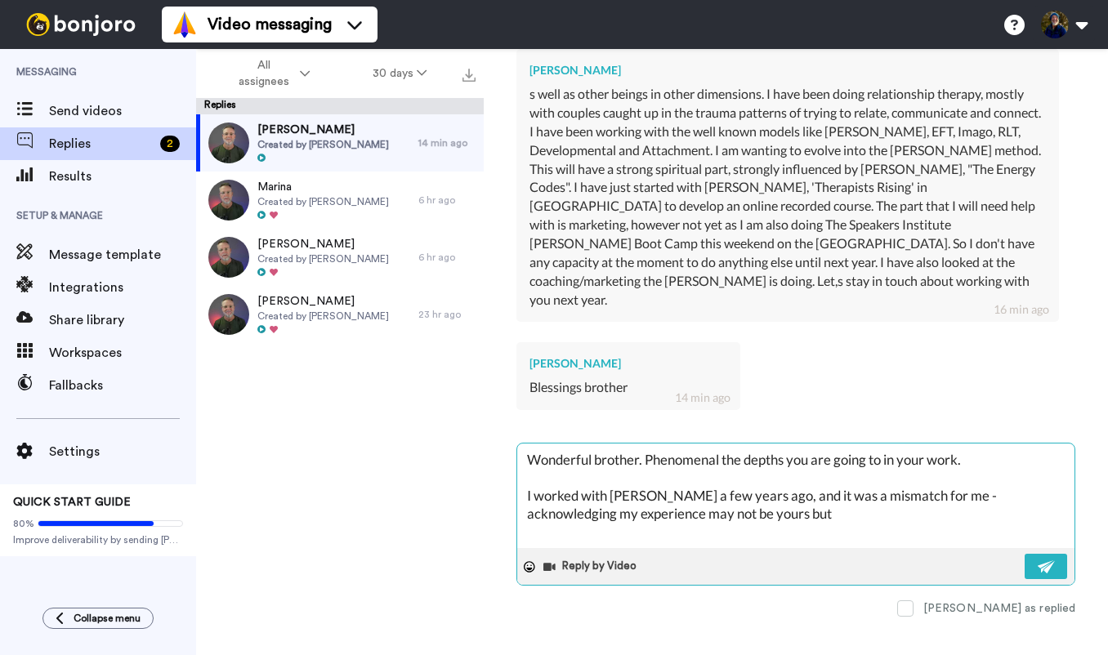
type textarea "Wonderful brother. Phenomenal the depths you are going to in your work. I worke…"
type textarea "x"
type textarea "Wonderful brother. Phenomenal the depths you are going to in your work. I worke…"
type textarea "x"
type textarea "Wonderful brother. Phenomenal the depths you are going to in your work. I worke…"
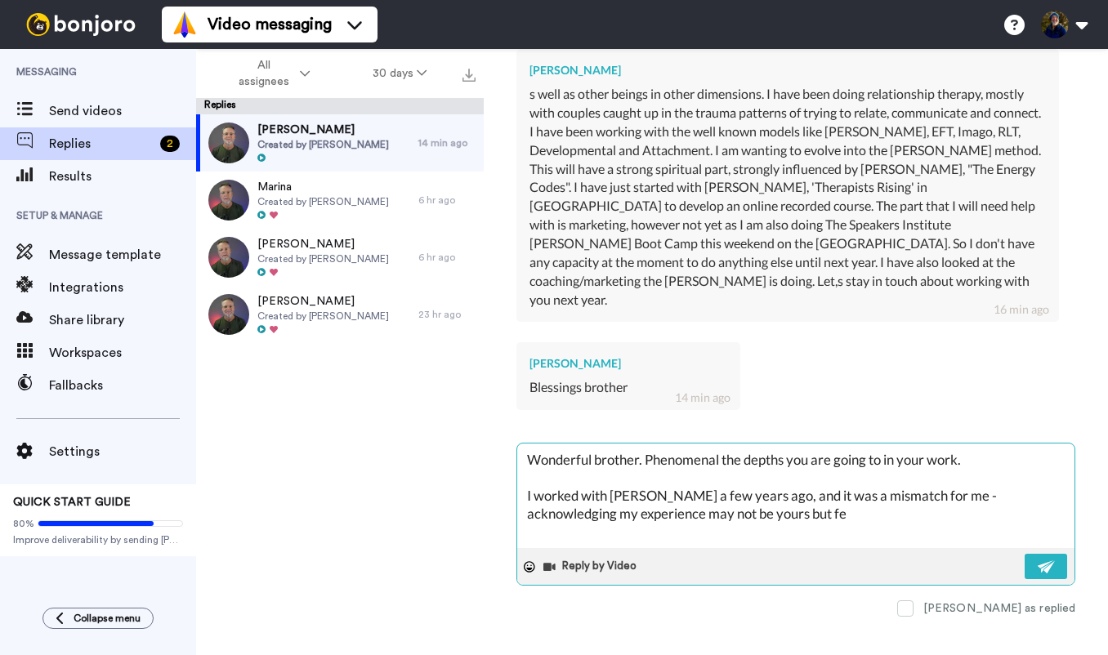
type textarea "x"
type textarea "Wonderful brother. Phenomenal the depths you are going to in your work. I worke…"
type textarea "x"
type textarea "Wonderful brother. Phenomenal the depths you are going to in your work. I worke…"
type textarea "x"
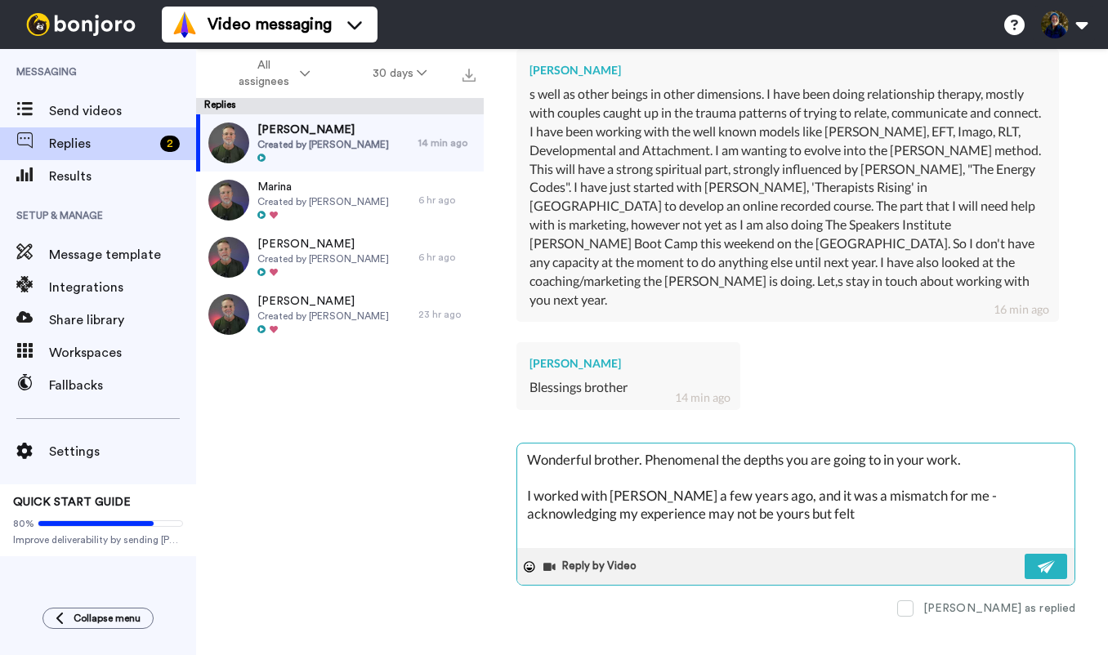
type textarea "Wonderful brother. Phenomenal the depths you are going to in your work. I worke…"
type textarea "x"
type textarea "Wonderful brother. Phenomenal the depths you are going to in your work. I worke…"
type textarea "x"
type textarea "Wonderful brother. Phenomenal the depths you are going to in your work. I worke…"
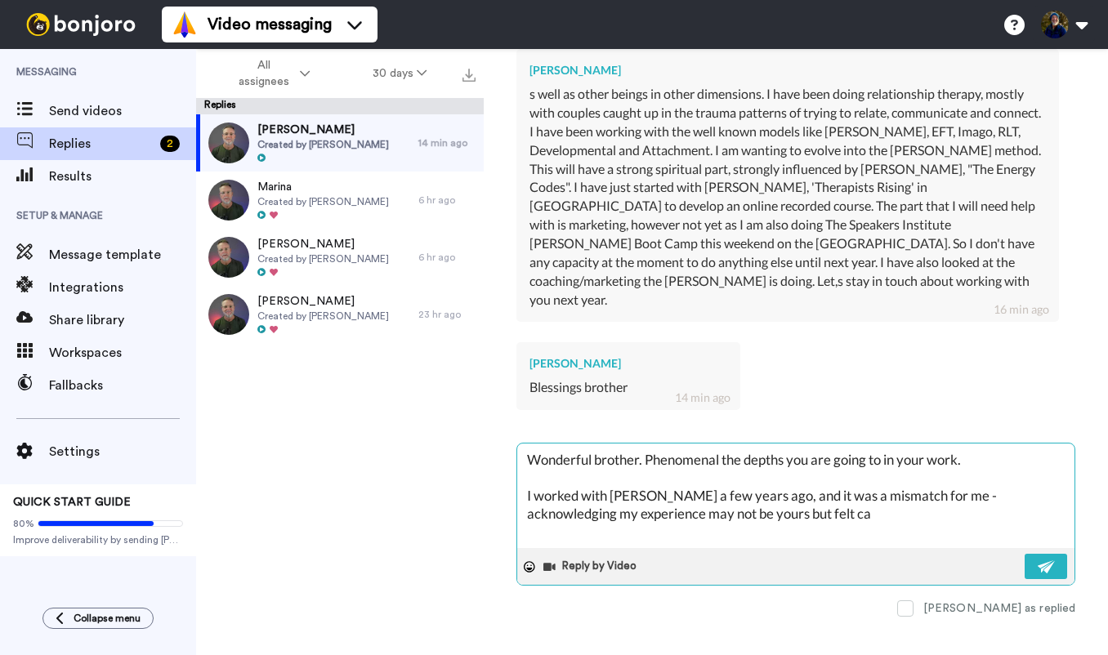
type textarea "x"
type textarea "Wonderful brother. Phenomenal the depths you are going to in your work. I worke…"
type textarea "x"
type textarea "Wonderful brother. Phenomenal the depths you are going to in your work. I worke…"
type textarea "x"
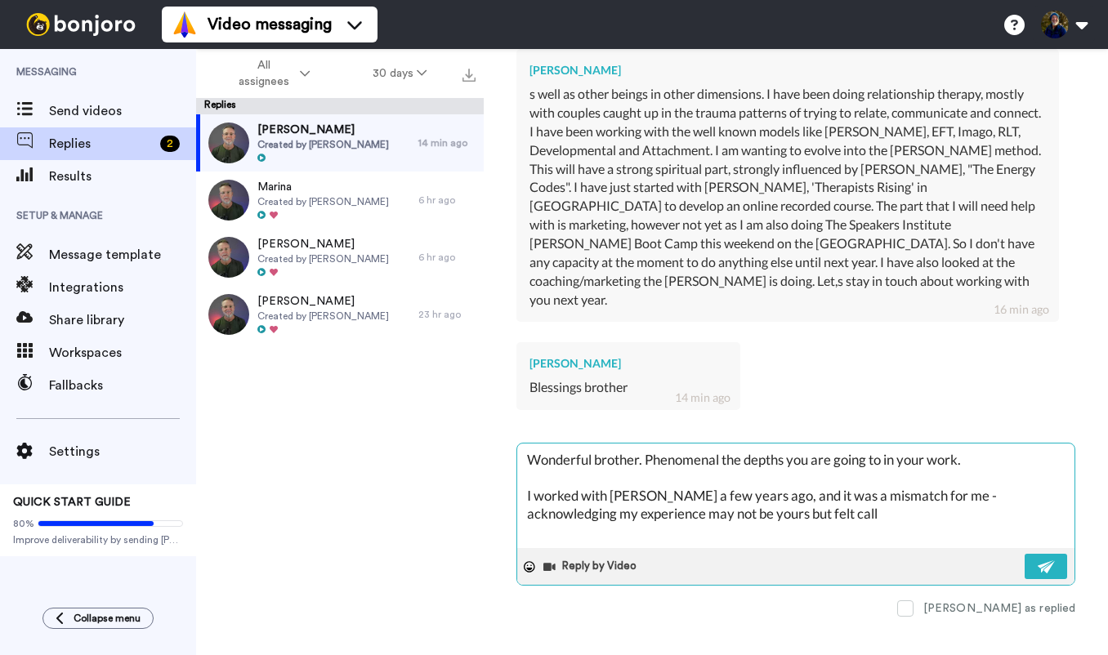
type textarea "Wonderful brother. Phenomenal the depths you are going to in your work. I worke…"
type textarea "x"
type textarea "Wonderful brother. Phenomenal the depths you are going to in your work. I worke…"
type textarea "x"
type textarea "Wonderful brother. Phenomenal the depths you are going to in your work. I worke…"
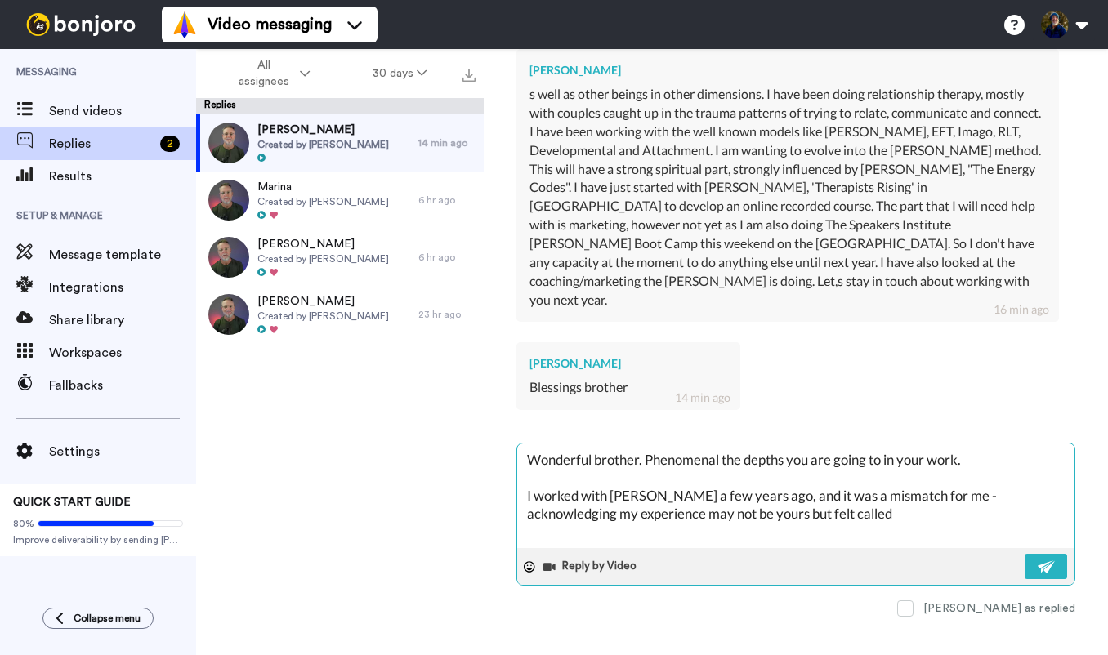
type textarea "x"
type textarea "Wonderful brother. Phenomenal the depths you are going to in your work. I worke…"
type textarea "x"
type textarea "Wonderful brother. Phenomenal the depths you are going to in your work. I worke…"
type textarea "x"
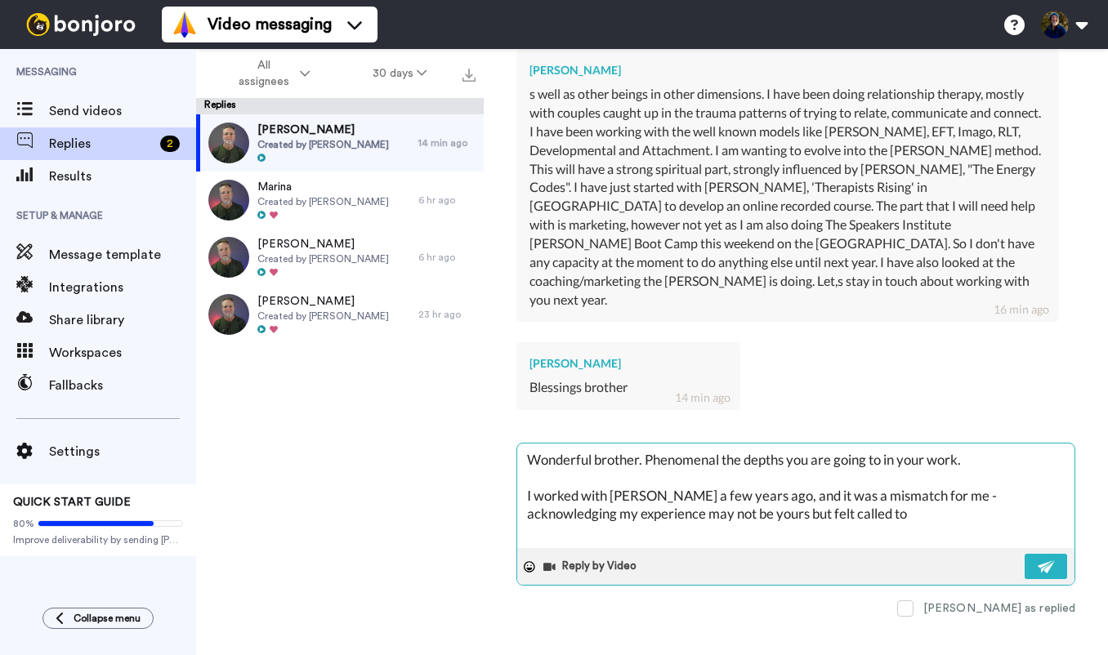
type textarea "Wonderful brother. Phenomenal the depths you are going to in your work. I worke…"
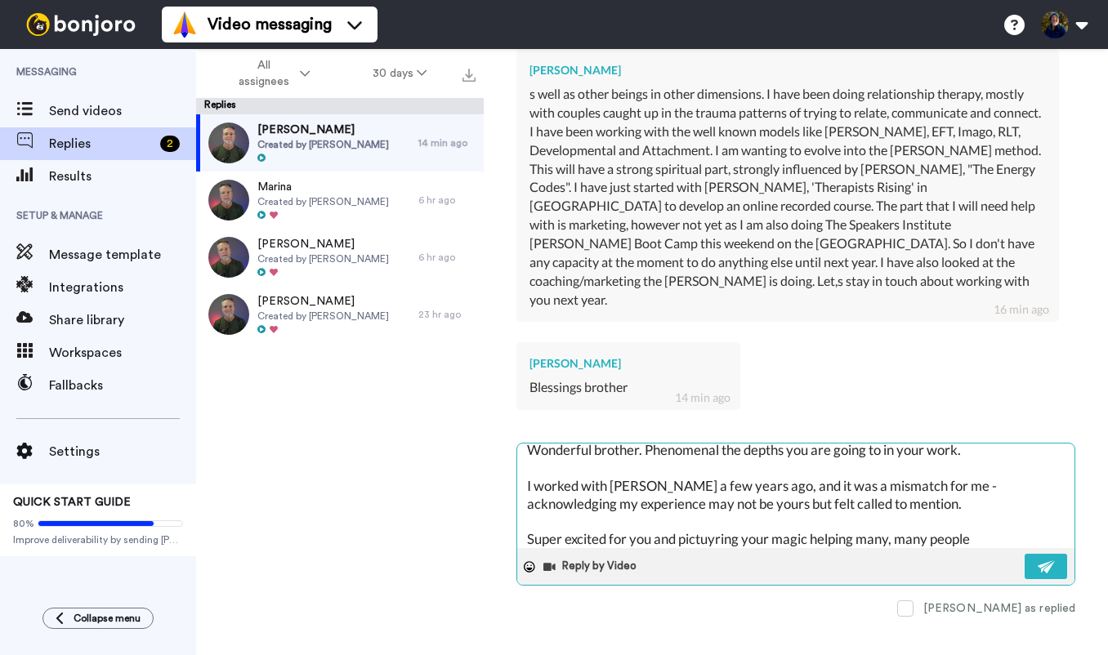
click at [719, 526] on textarea "Wonderful brother. Phenomenal the depths you are going to in your work. I worke…" at bounding box center [795, 496] width 557 height 105
click at [999, 517] on textarea "Wonderful brother. Phenomenal the depths you are going to in your work. I worke…" at bounding box center [795, 496] width 557 height 105
click at [927, 472] on textarea "Wonderful brother. Phenomenal the depths you are going to in your work. I worke…" at bounding box center [795, 496] width 557 height 105
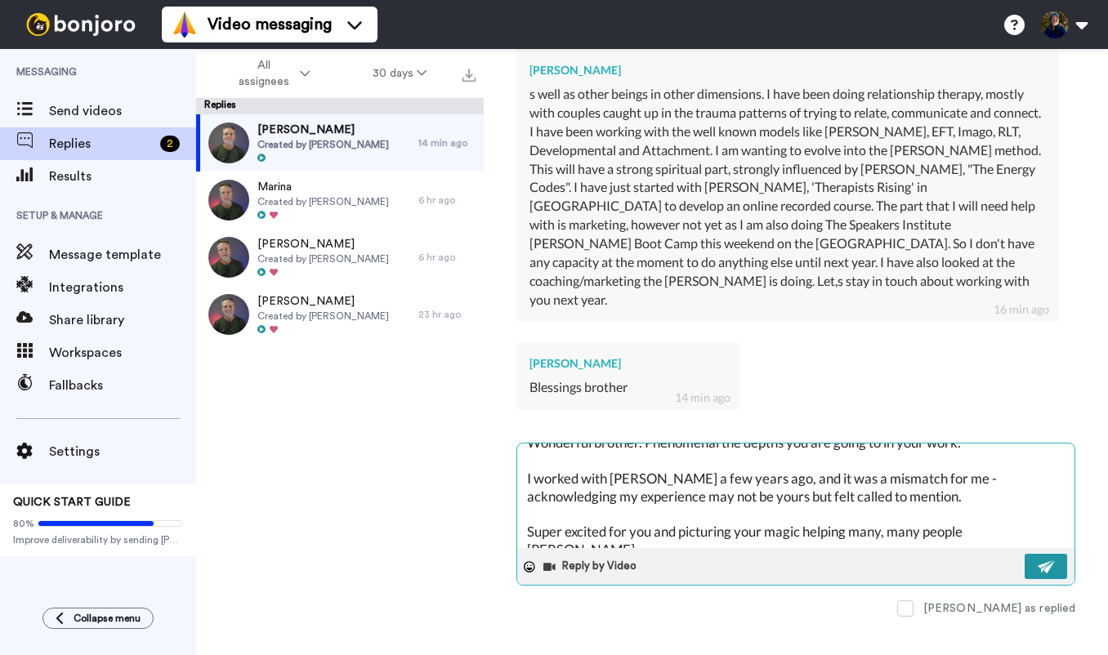
click at [1052, 561] on img at bounding box center [1047, 567] width 18 height 13
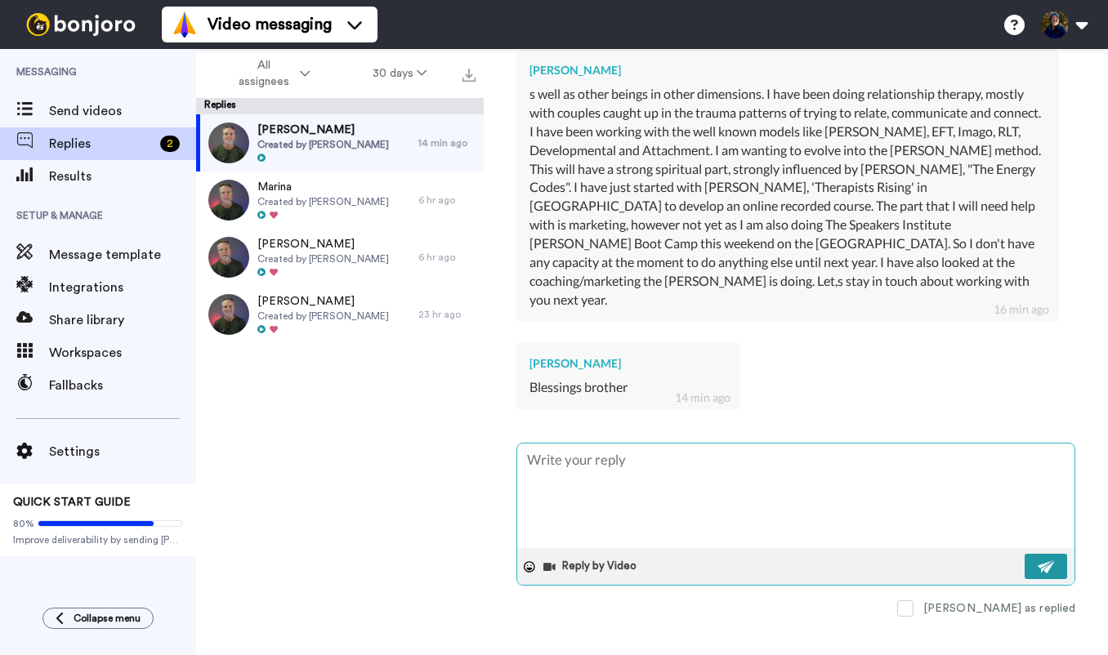
scroll to position [0, 0]
